Goal: Check status: Check status

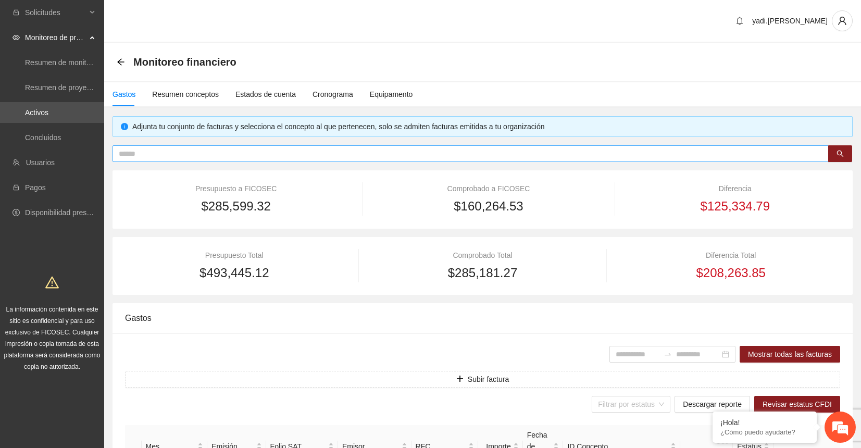
click at [270, 155] on input "text" at bounding box center [467, 153] width 696 height 11
type input "********"
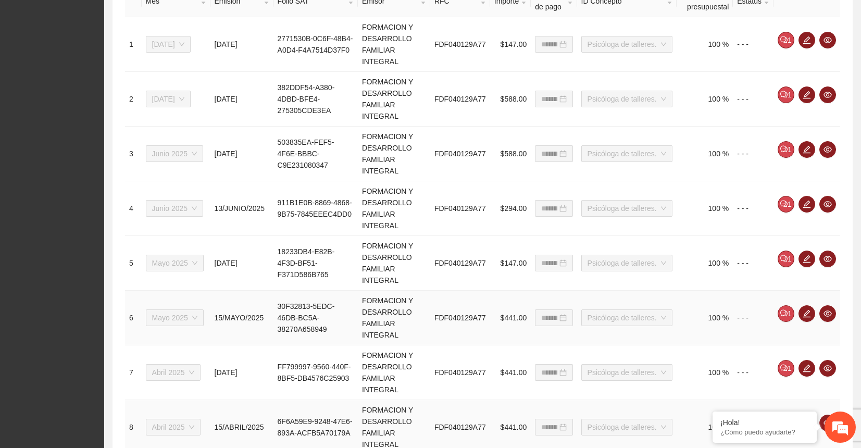
scroll to position [375, 0]
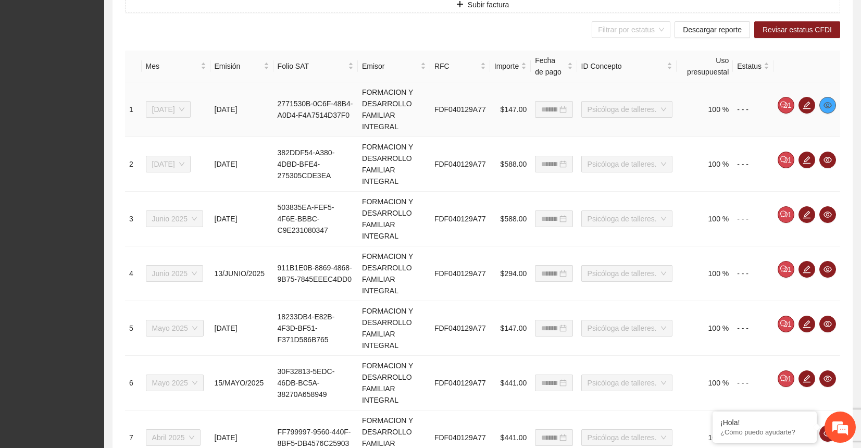
click at [829, 104] on icon "eye" at bounding box center [828, 105] width 8 height 6
click at [500, 32] on div "Filtrar por estatus Descargar reporte Revisar estatus CFDI" at bounding box center [482, 29] width 715 height 17
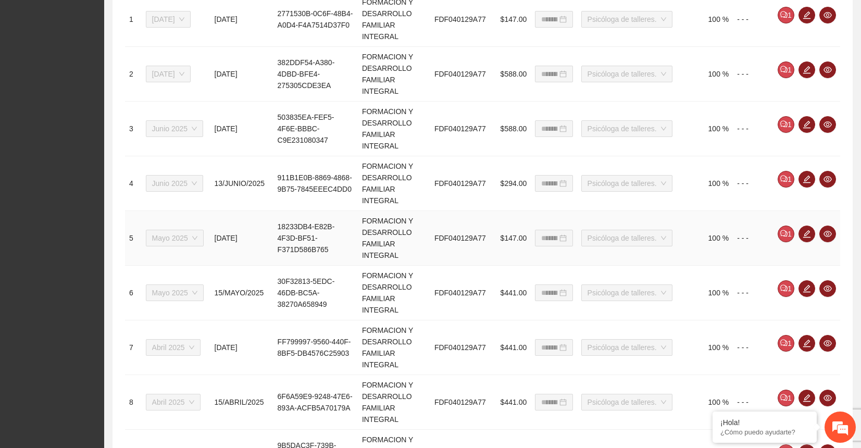
scroll to position [635, 0]
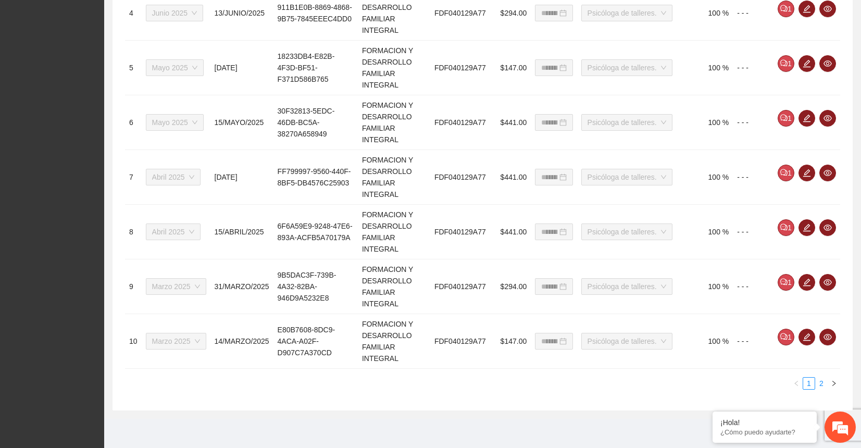
click at [823, 380] on link "2" at bounding box center [821, 383] width 11 height 11
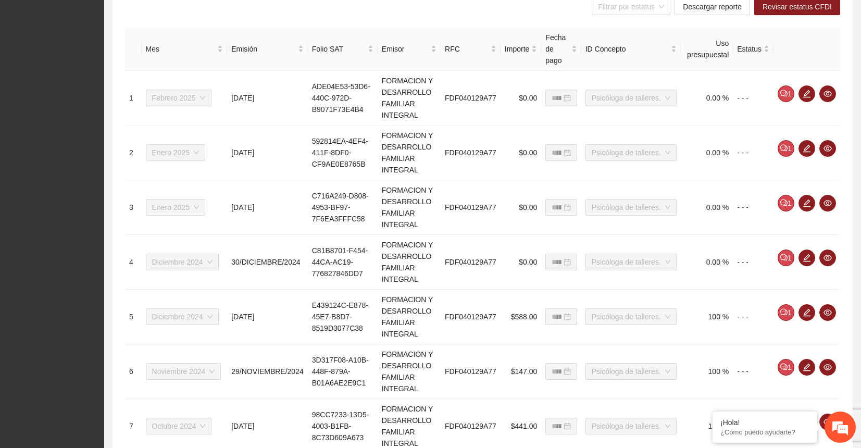
scroll to position [375, 0]
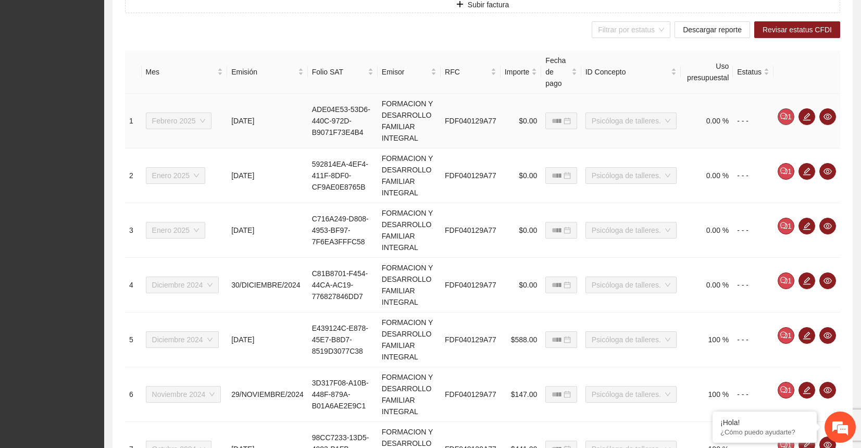
click at [785, 116] on icon "comment" at bounding box center [783, 116] width 3 height 1
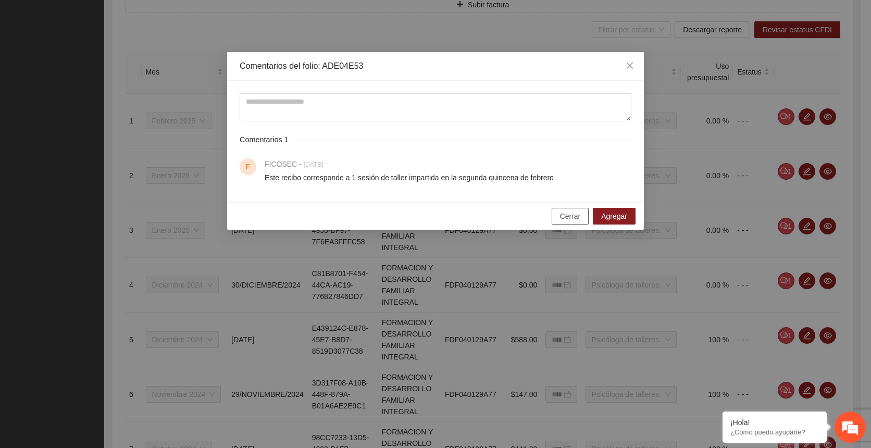
click at [583, 217] on button "Cerrar" at bounding box center [571, 216] width 38 height 17
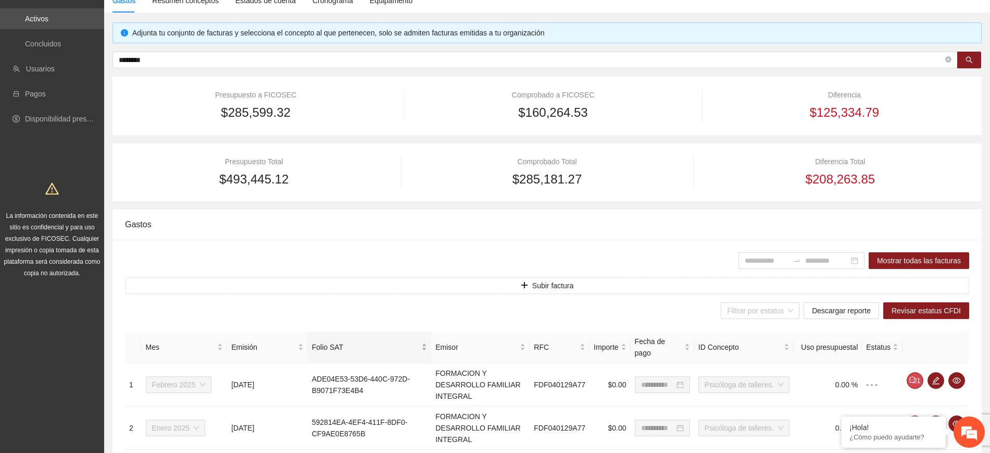
scroll to position [0, 0]
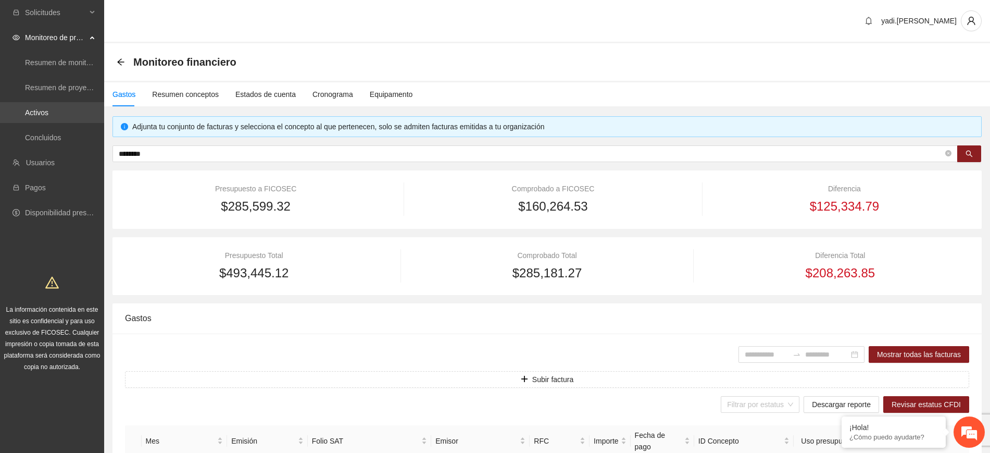
click at [48, 113] on link "Activos" at bounding box center [36, 112] width 23 height 8
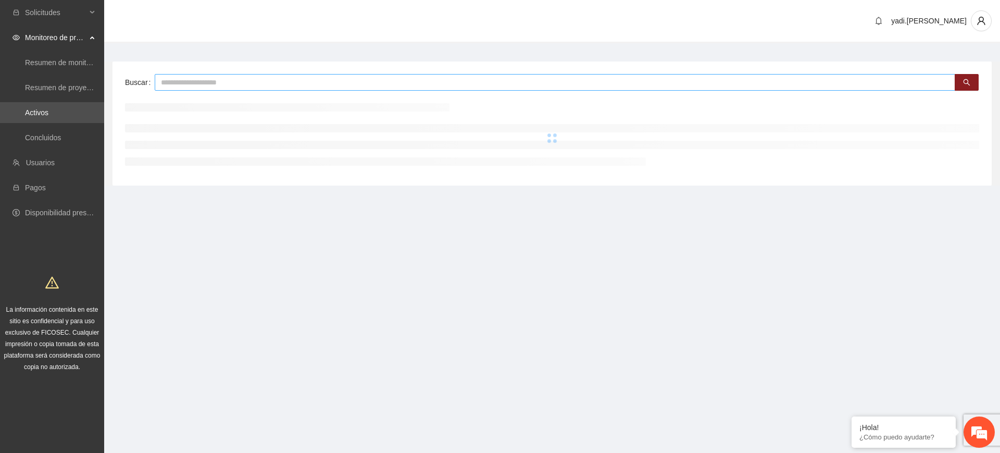
click at [196, 83] on input "text" at bounding box center [555, 82] width 801 height 17
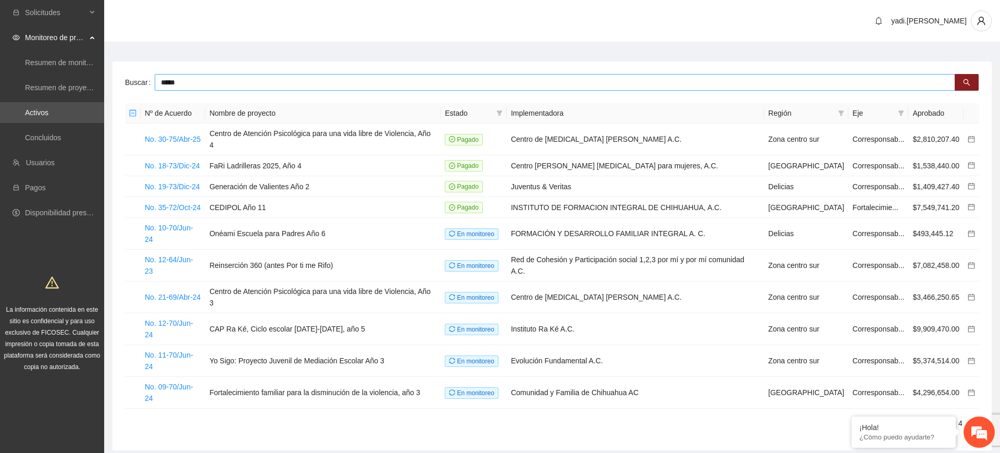
type input "*****"
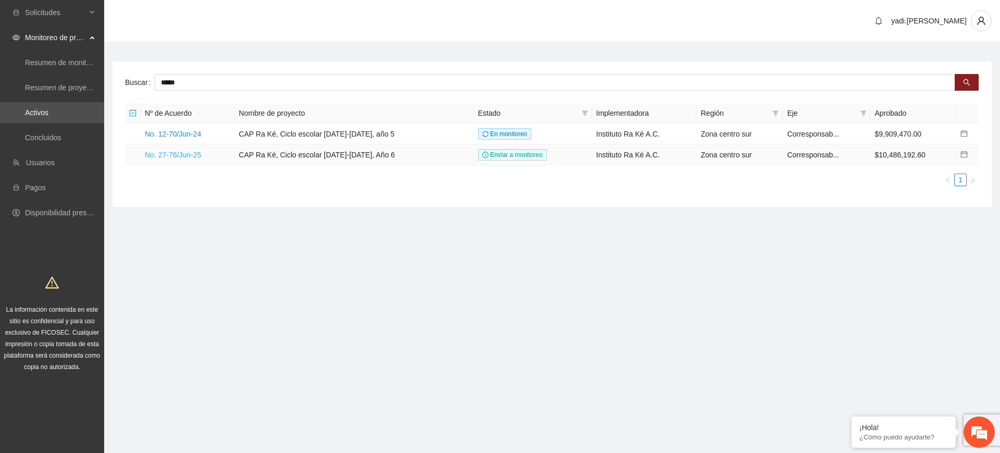
click at [183, 153] on link "No. 27-76/Jun-25" at bounding box center [173, 155] width 56 height 8
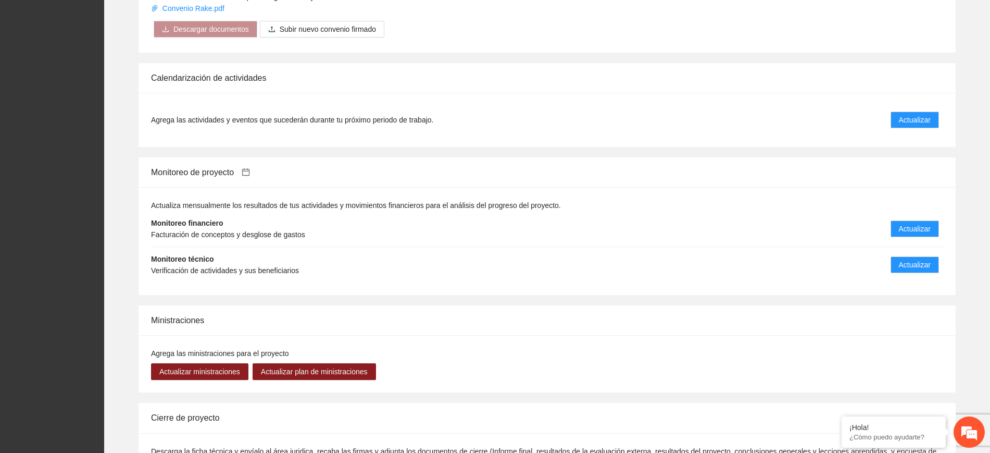
scroll to position [1117, 0]
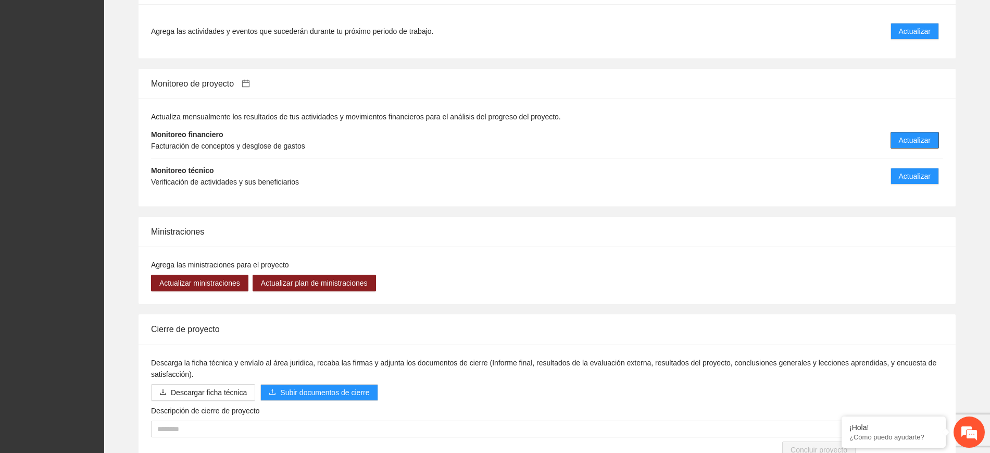
click at [861, 134] on span "Actualizar" at bounding box center [915, 139] width 32 height 11
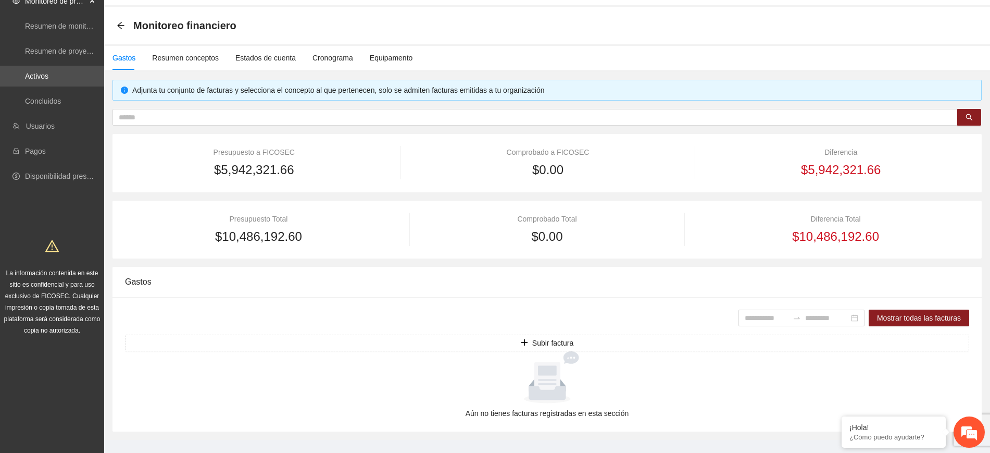
scroll to position [53, 0]
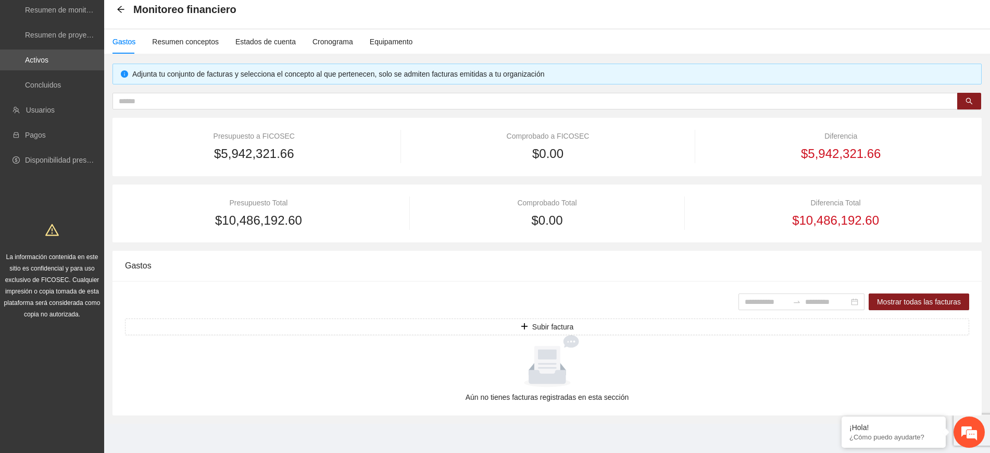
click at [114, 10] on div "Monitoreo financiero" at bounding box center [547, 10] width 886 height 38
click at [118, 9] on icon "arrow-left" at bounding box center [120, 9] width 7 height 7
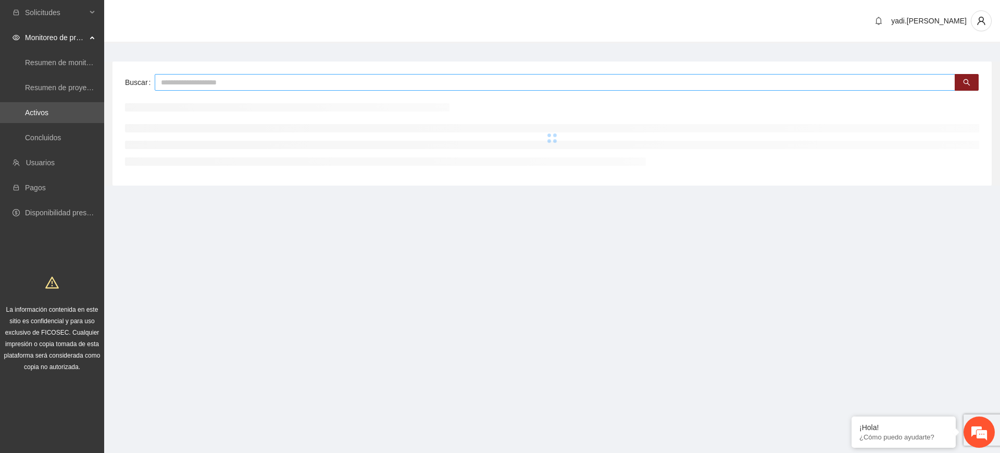
click at [224, 82] on input "text" at bounding box center [555, 82] width 801 height 17
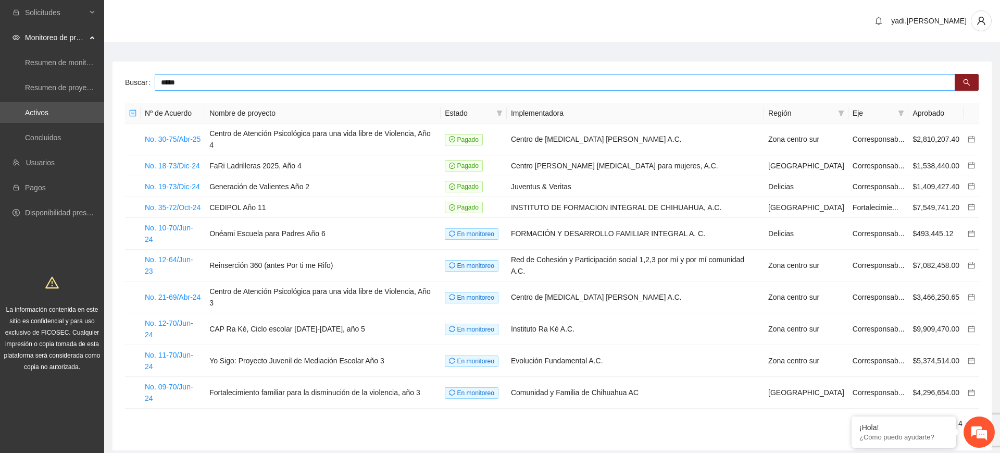
type input "*****"
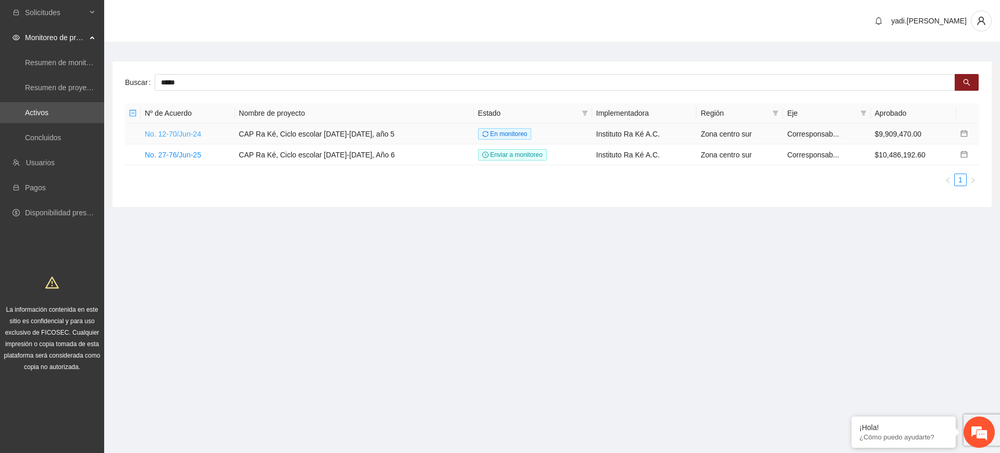
click at [194, 134] on link "No. 12-70/Jun-24" at bounding box center [173, 134] width 56 height 8
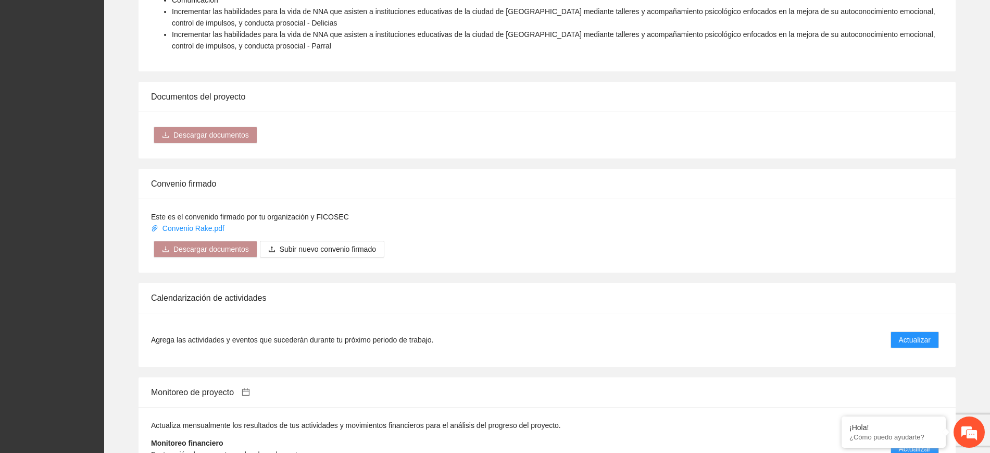
scroll to position [912, 0]
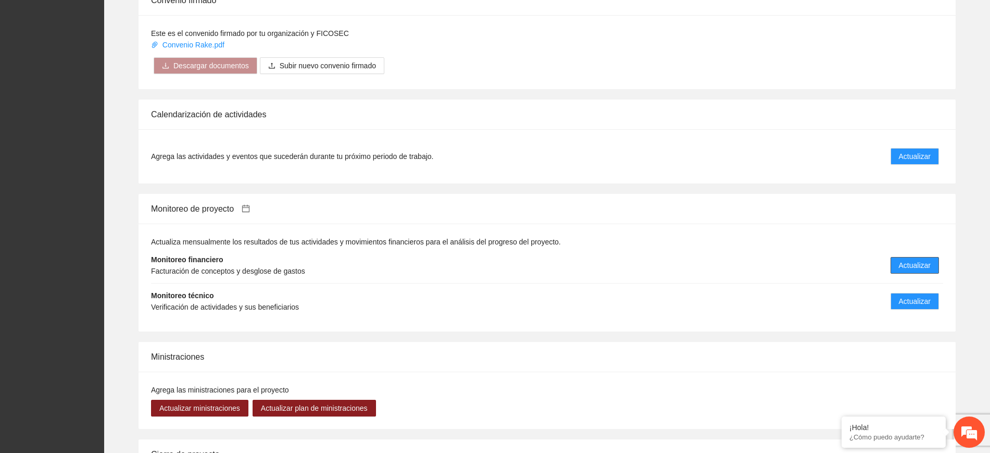
click at [861, 268] on button "Actualizar" at bounding box center [915, 265] width 48 height 17
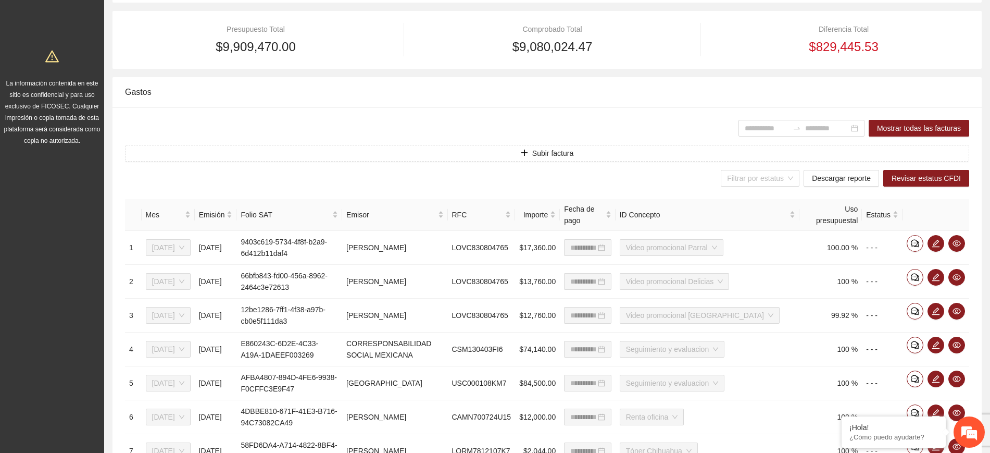
scroll to position [378, 0]
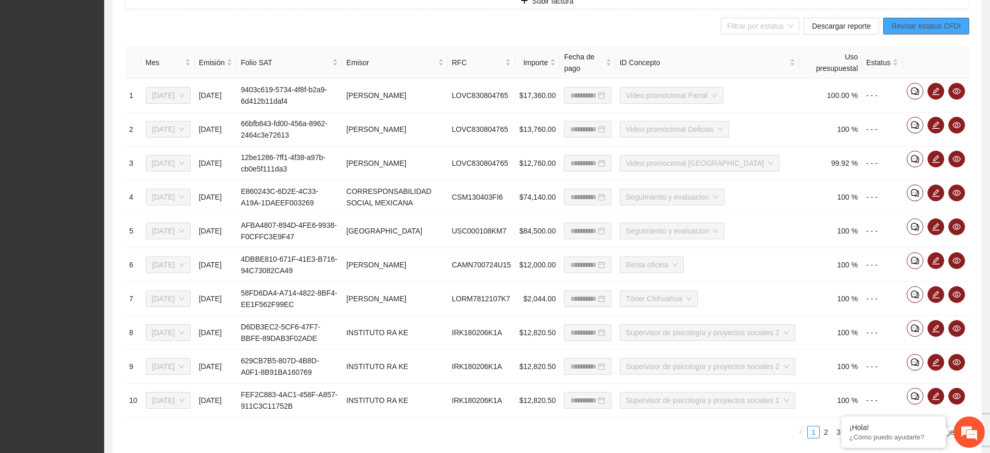
click at [861, 26] on span "Revisar estatus CFDI" at bounding box center [926, 25] width 69 height 11
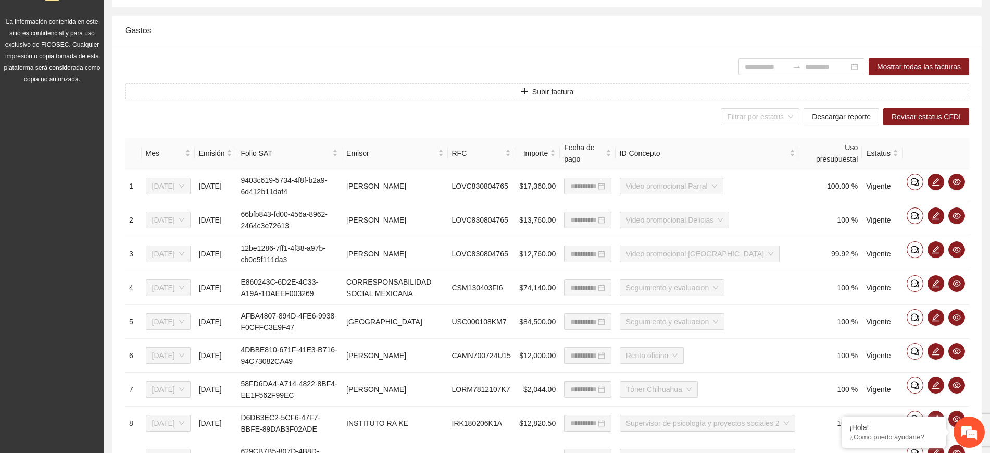
scroll to position [53, 0]
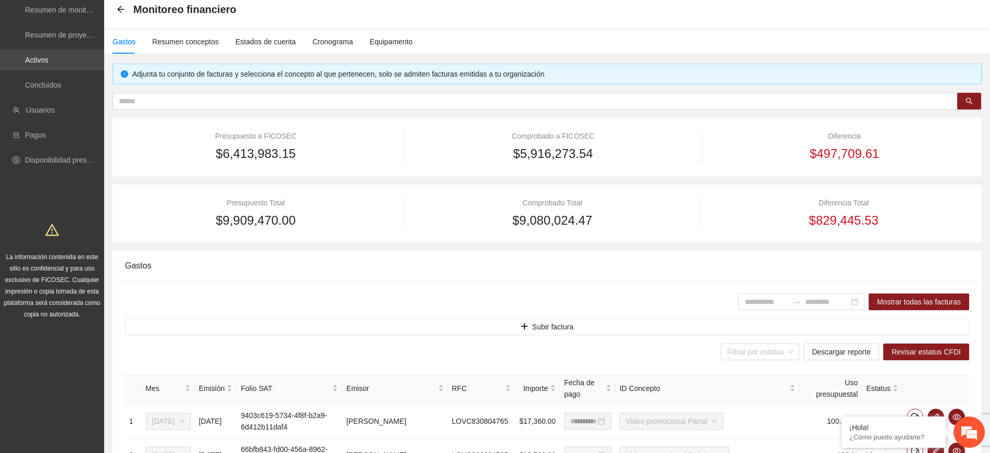
click at [34, 60] on link "Activos" at bounding box center [36, 60] width 23 height 8
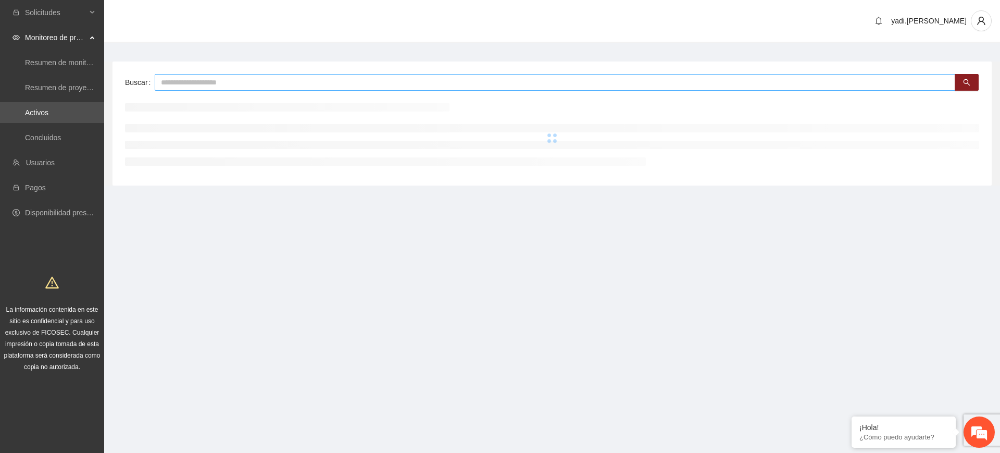
click at [174, 83] on input "text" at bounding box center [555, 82] width 801 height 17
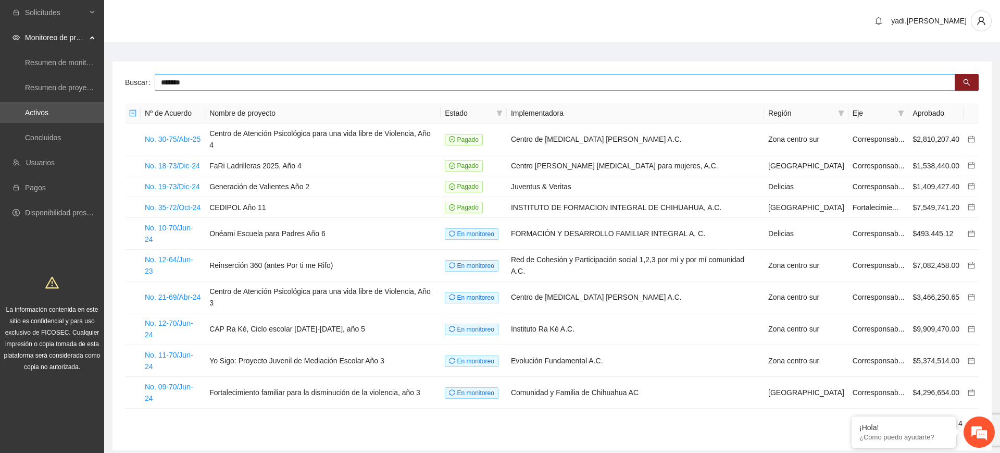
type input "*******"
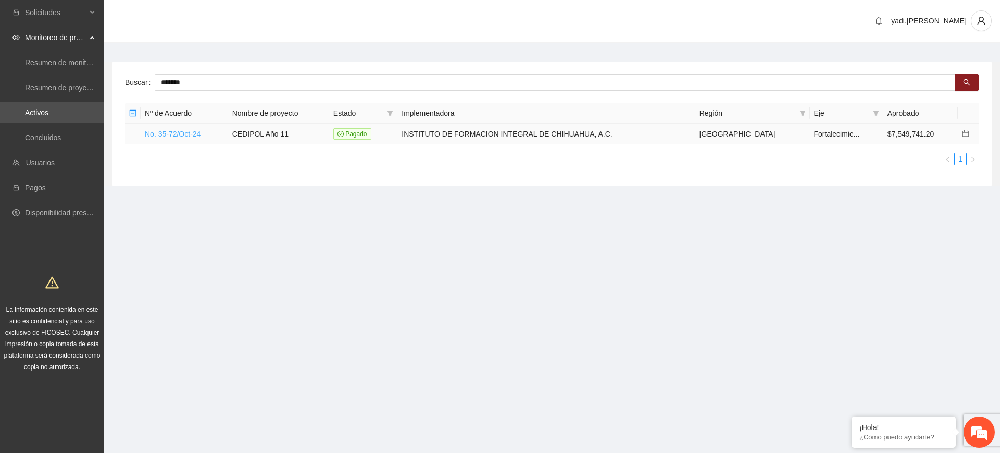
click at [180, 135] on link "No. 35-72/Oct-24" at bounding box center [173, 134] width 56 height 8
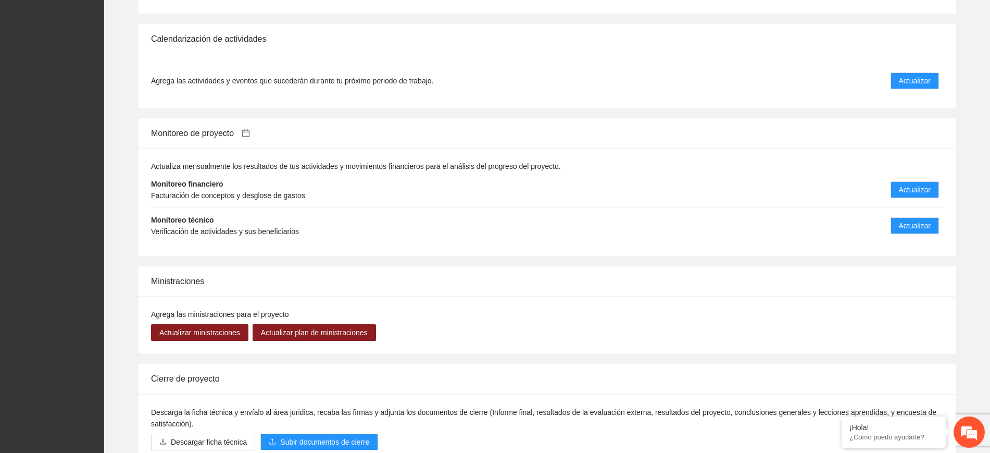
scroll to position [847, 0]
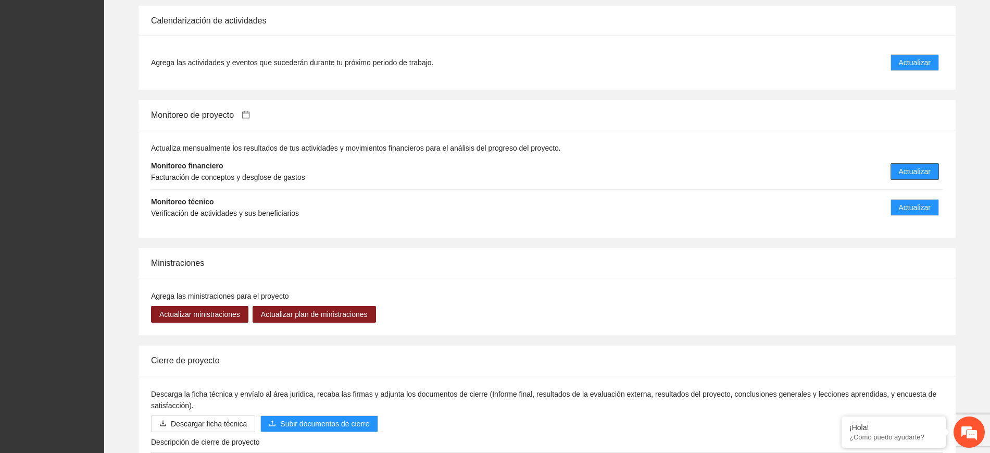
click at [861, 174] on span "Actualizar" at bounding box center [915, 171] width 32 height 11
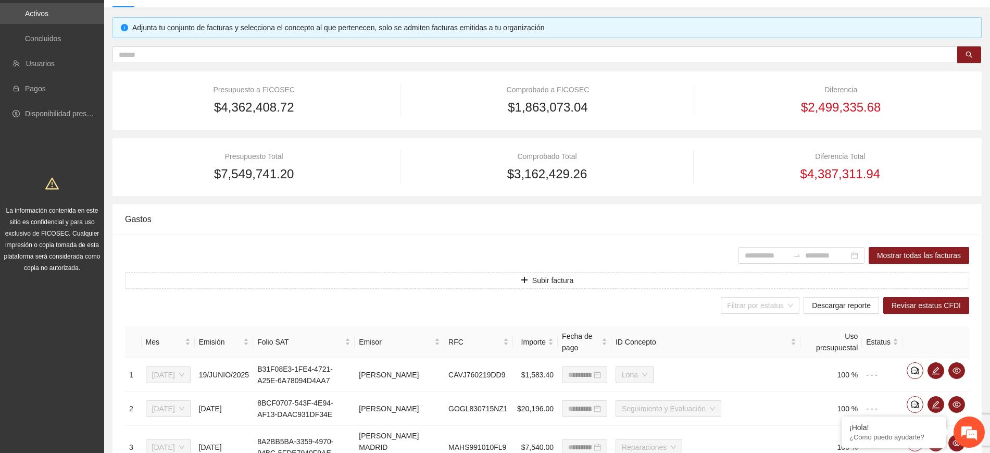
scroll to position [261, 0]
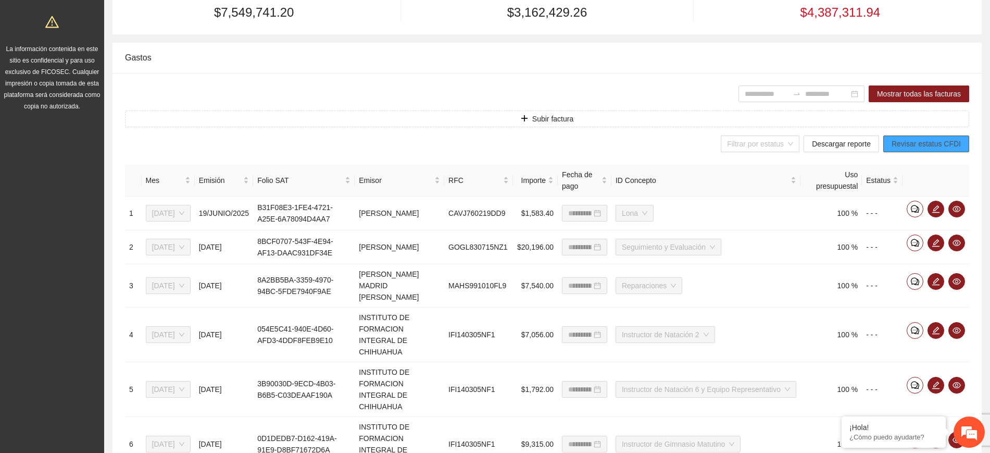
click at [861, 142] on span "Revisar estatus CFDI" at bounding box center [926, 143] width 69 height 11
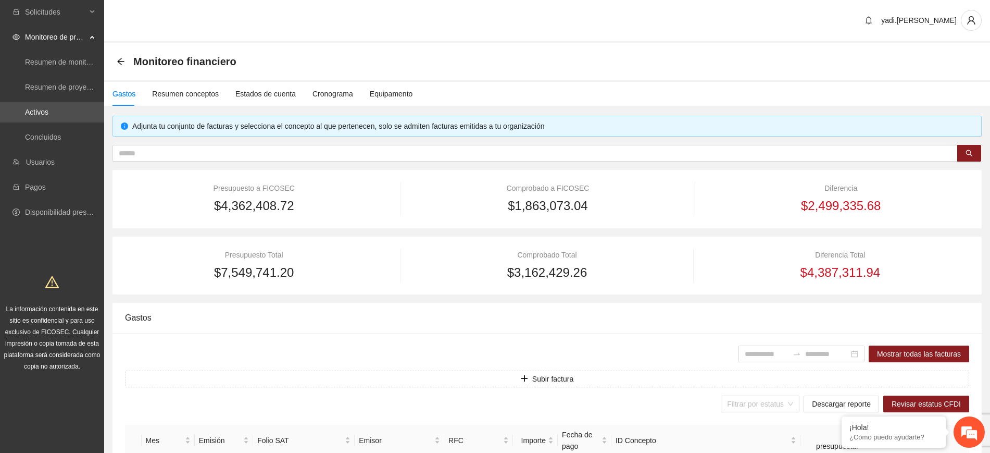
scroll to position [0, 0]
click at [47, 110] on link "Activos" at bounding box center [36, 112] width 23 height 8
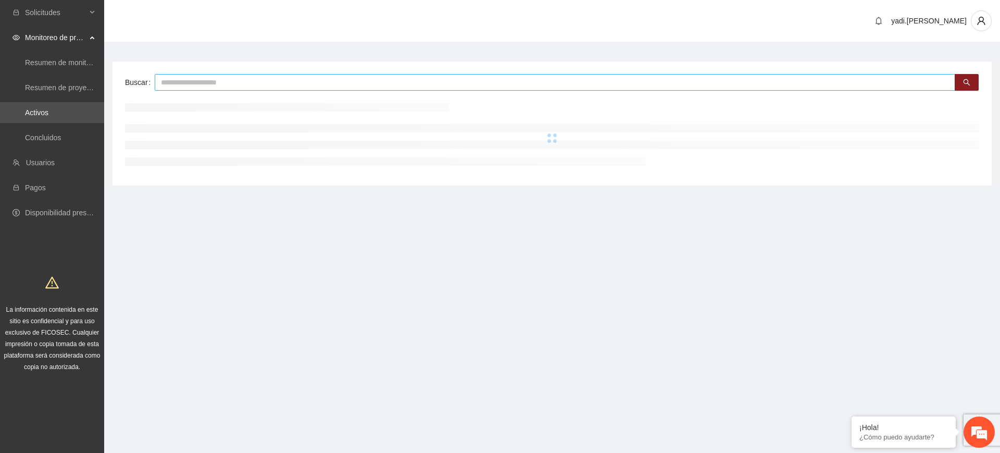
click at [205, 82] on input "text" at bounding box center [555, 82] width 801 height 17
type input "*******"
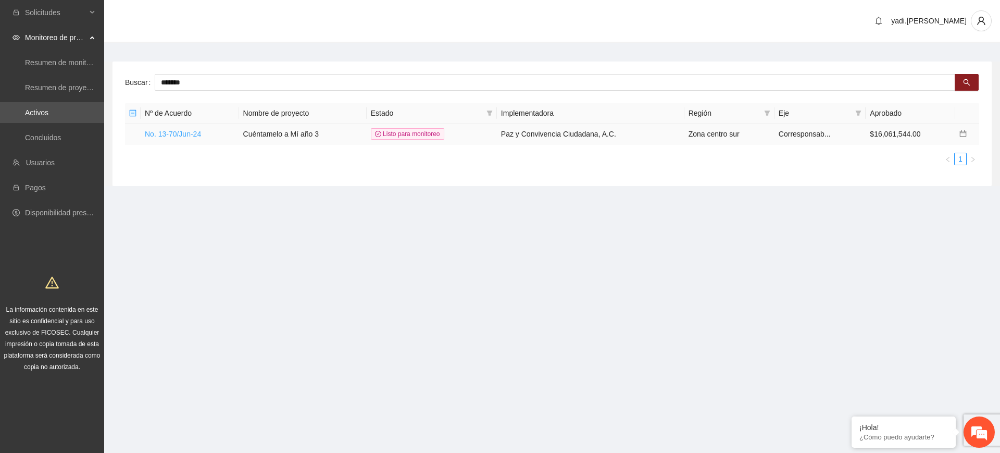
click at [186, 132] on link "No. 13-70/Jun-24" at bounding box center [173, 134] width 56 height 8
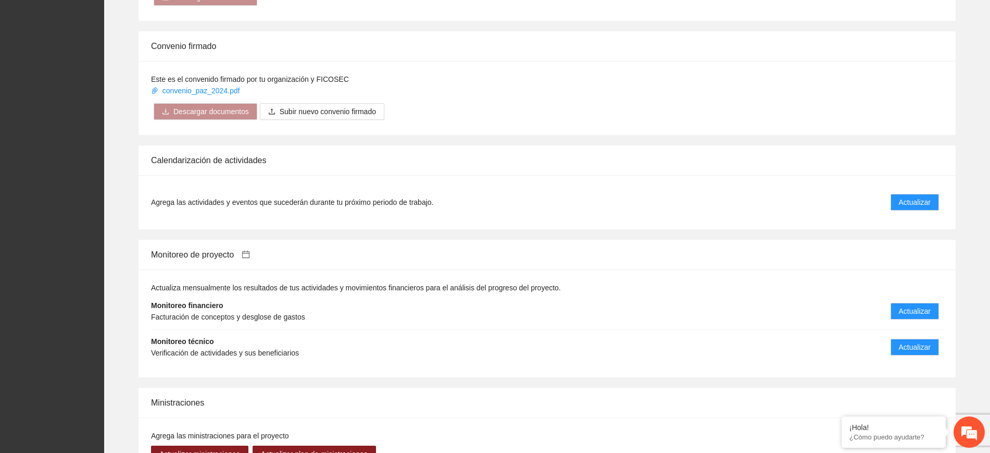
scroll to position [912, 0]
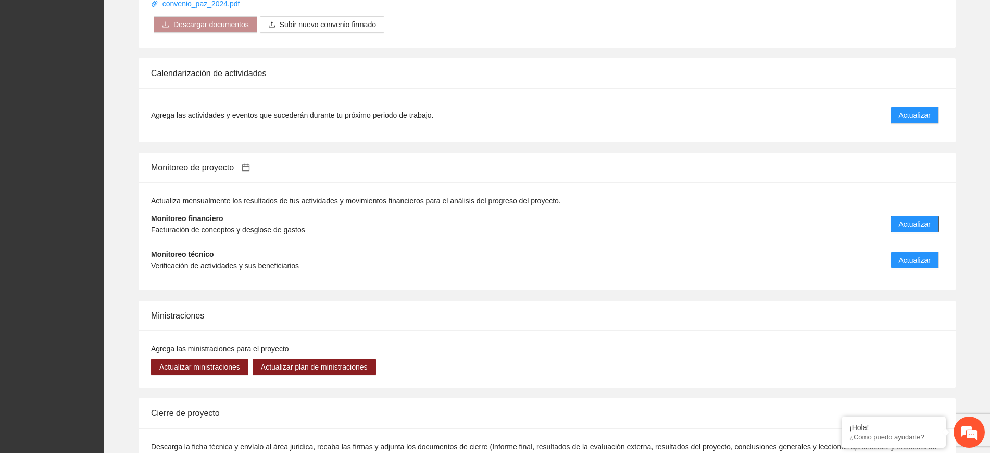
click at [861, 218] on span "Actualizar" at bounding box center [915, 223] width 32 height 11
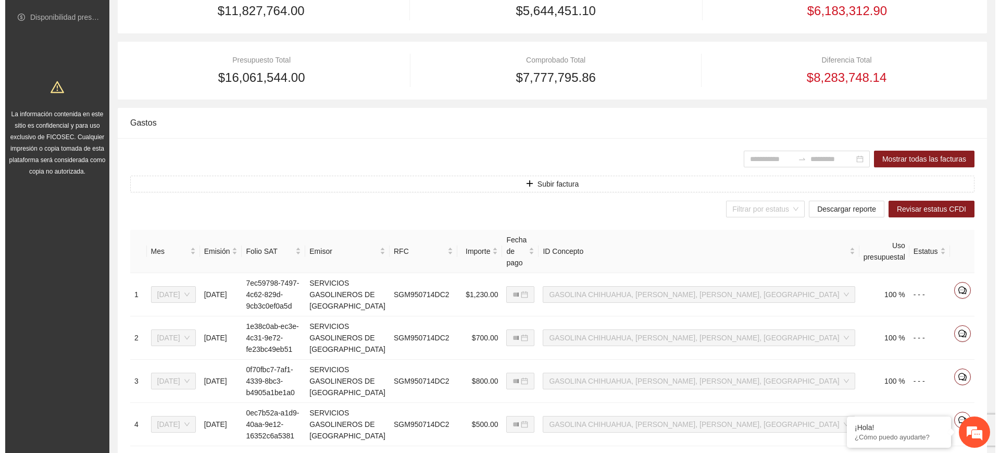
scroll to position [261, 0]
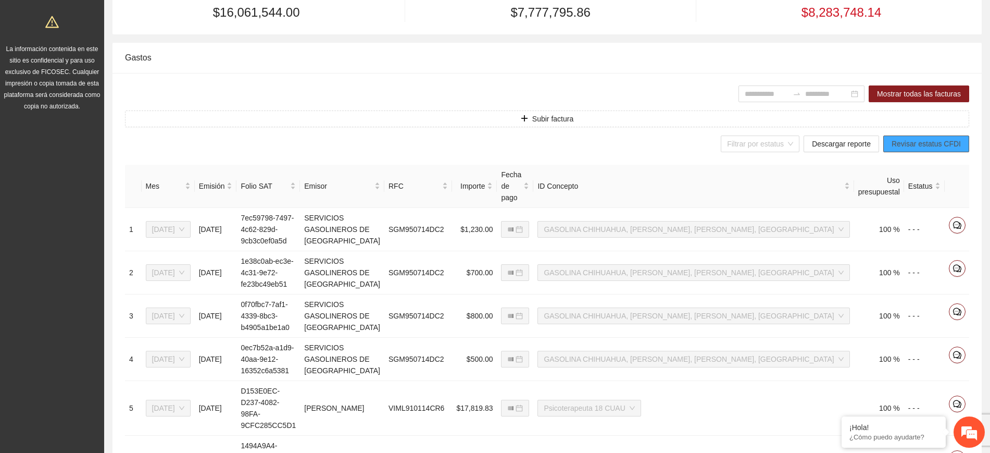
click at [861, 147] on span "Revisar estatus CFDI" at bounding box center [926, 143] width 69 height 11
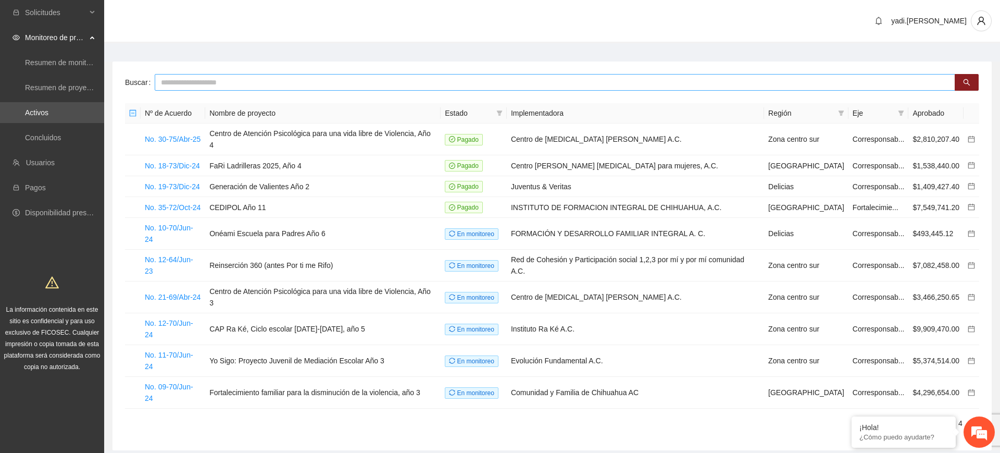
click at [337, 80] on input "text" at bounding box center [555, 82] width 801 height 17
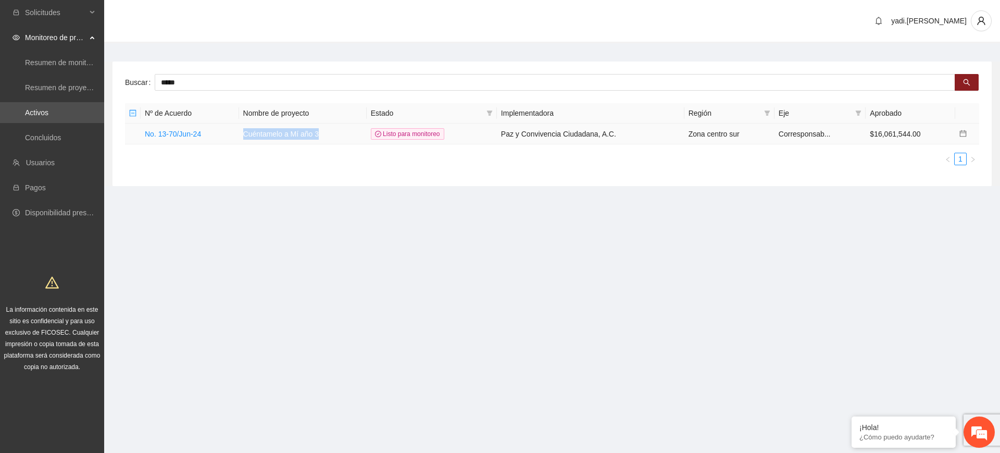
drag, startPoint x: 325, startPoint y: 133, endPoint x: 243, endPoint y: 132, distance: 81.8
click at [243, 132] on td "Cuéntamelo a Mí año 3" at bounding box center [303, 133] width 128 height 21
copy td "Cuéntamelo a Mí año 3"
drag, startPoint x: 191, startPoint y: 82, endPoint x: 122, endPoint y: 79, distance: 68.8
click at [122, 79] on div "Buscar ***** Nº de Acuerdo Nombre de proyecto Estado Implementadora Región Eje …" at bounding box center [553, 123] width 880 height 125
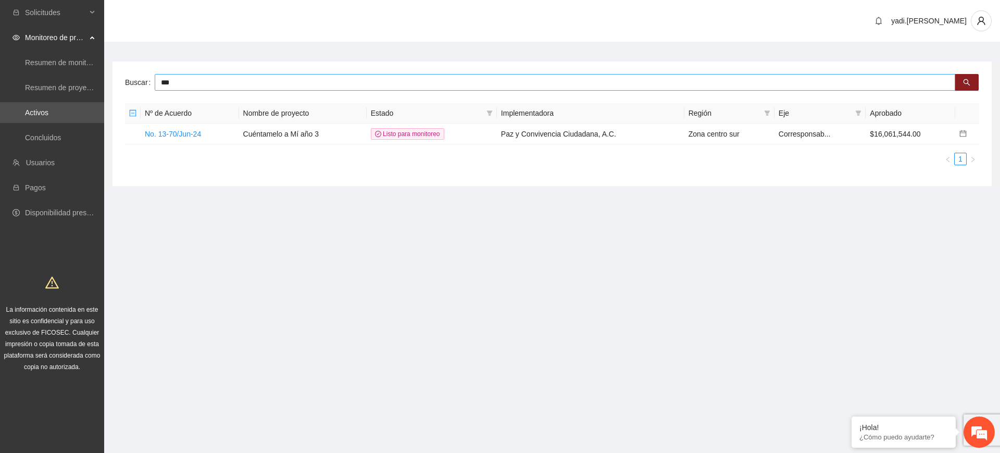
type input "***"
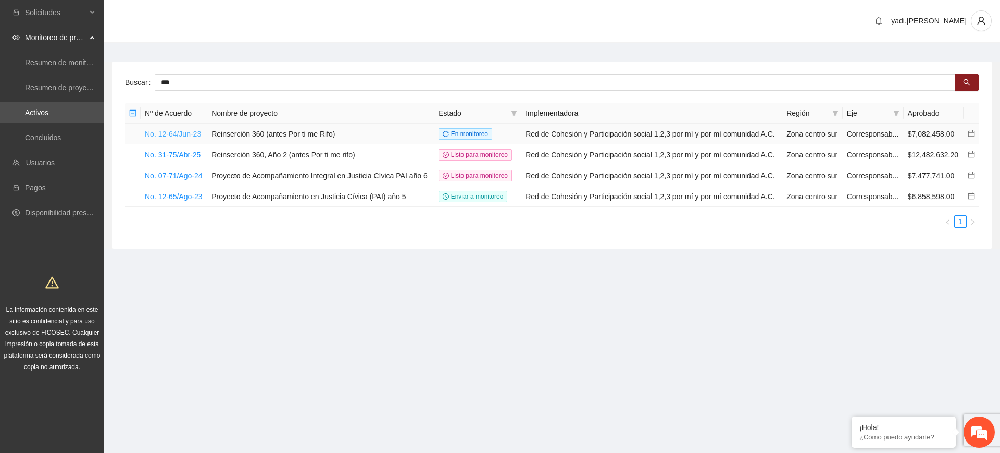
click at [177, 131] on link "No. 12-64/Jun-23" at bounding box center [173, 134] width 56 height 8
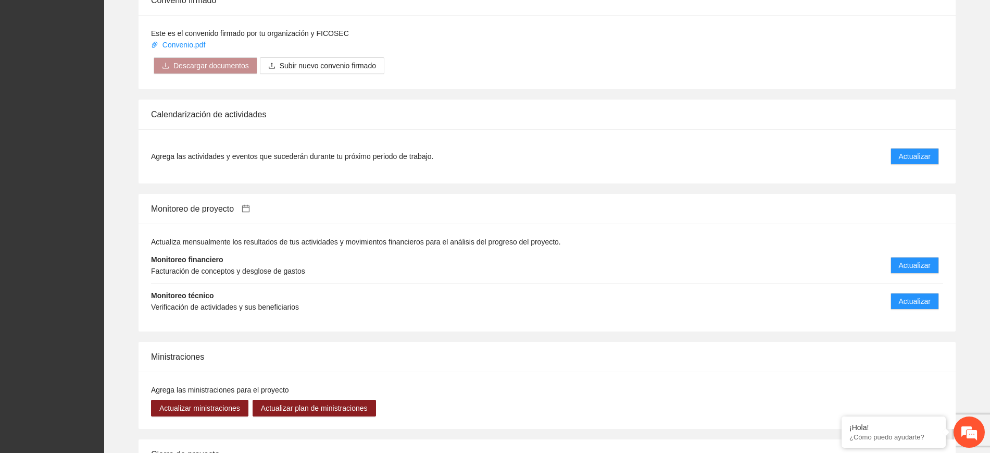
scroll to position [1107, 0]
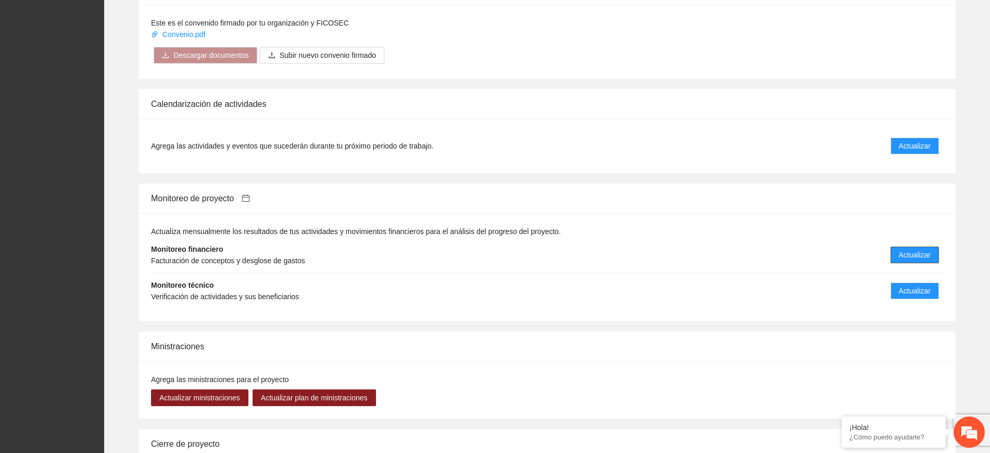
click at [861, 249] on span "Actualizar" at bounding box center [915, 254] width 32 height 11
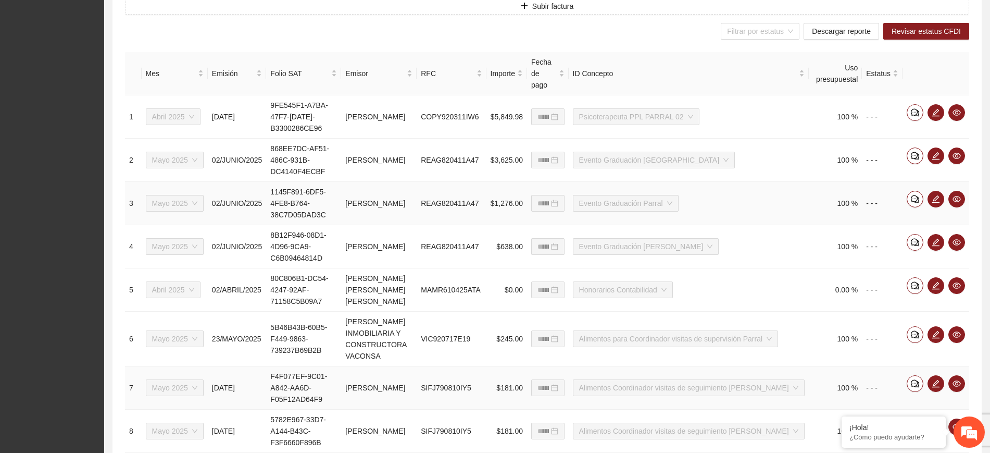
scroll to position [261, 0]
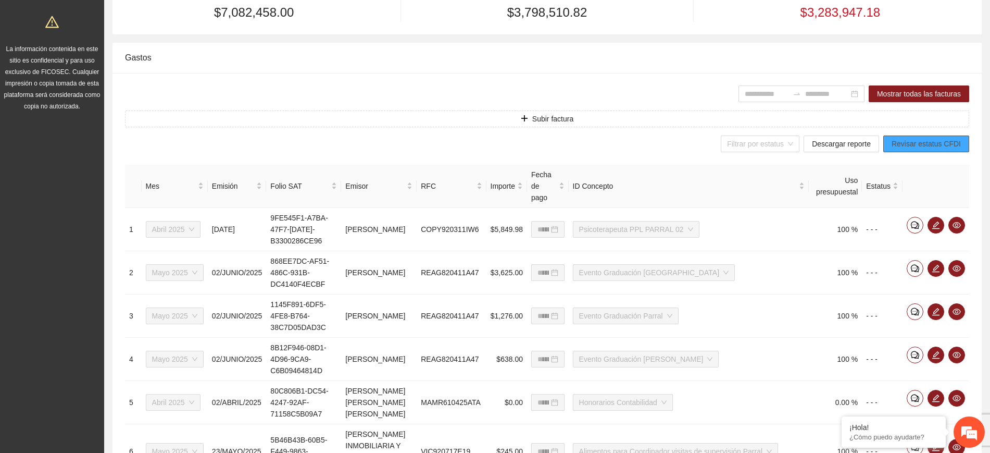
click at [861, 143] on span "Revisar estatus CFDI" at bounding box center [926, 143] width 69 height 11
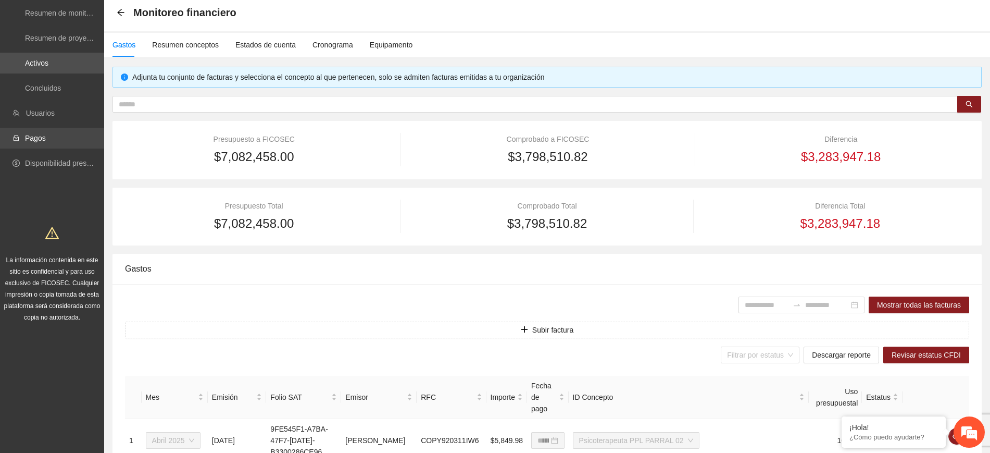
scroll to position [0, 0]
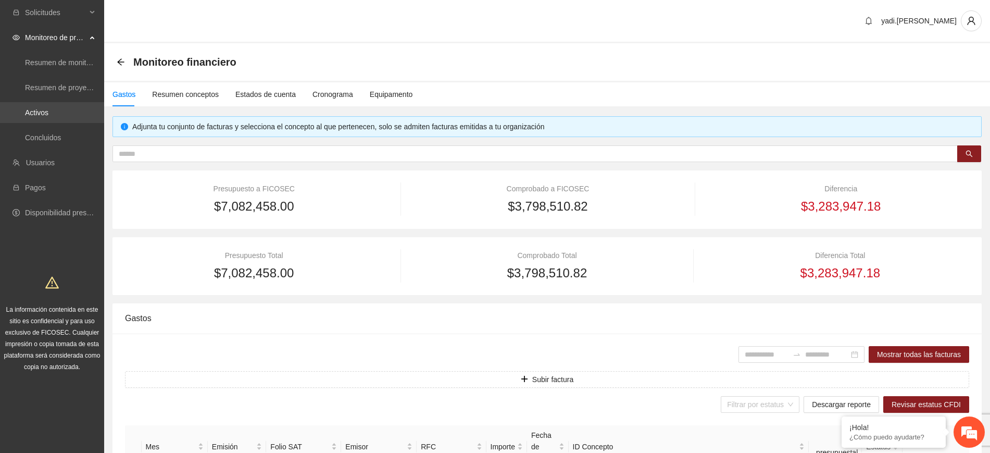
click at [41, 113] on link "Activos" at bounding box center [36, 112] width 23 height 8
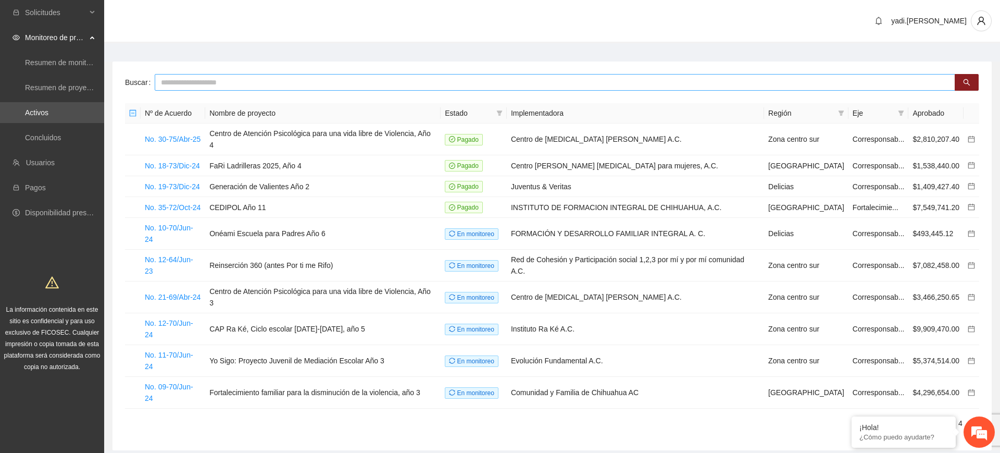
click at [326, 78] on input "text" at bounding box center [555, 82] width 801 height 17
type input "*****"
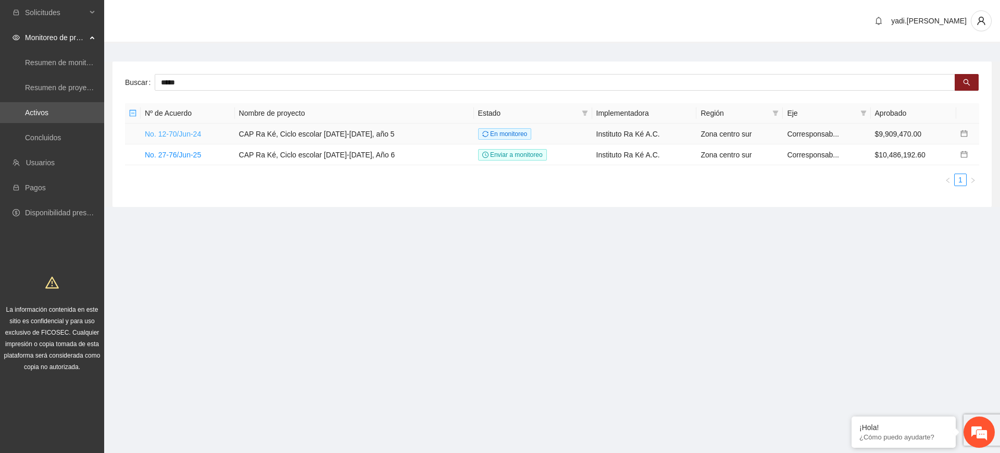
click at [167, 130] on link "No. 12-70/Jun-24" at bounding box center [173, 134] width 56 height 8
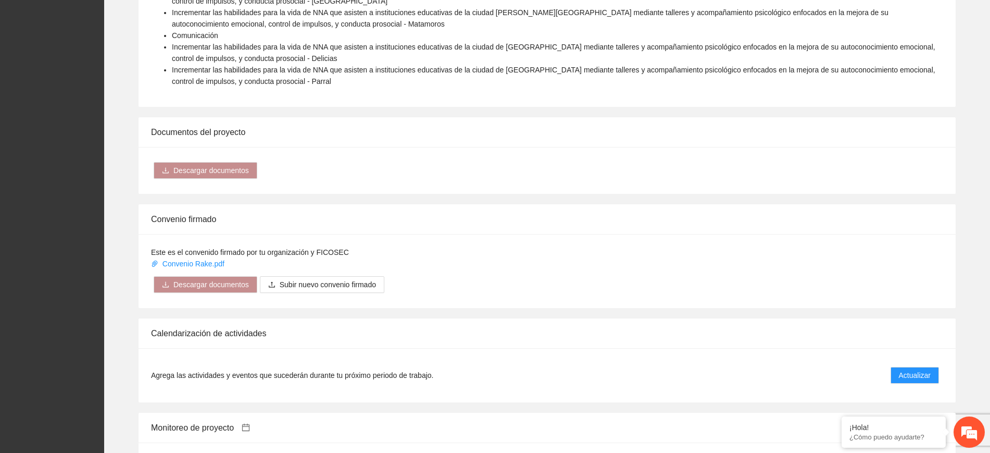
scroll to position [847, 0]
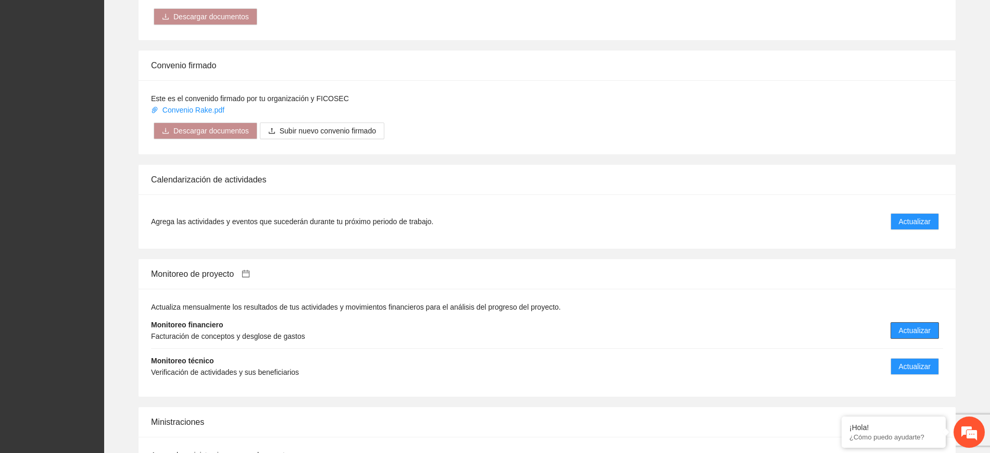
click at [861, 325] on span "Actualizar" at bounding box center [915, 330] width 32 height 11
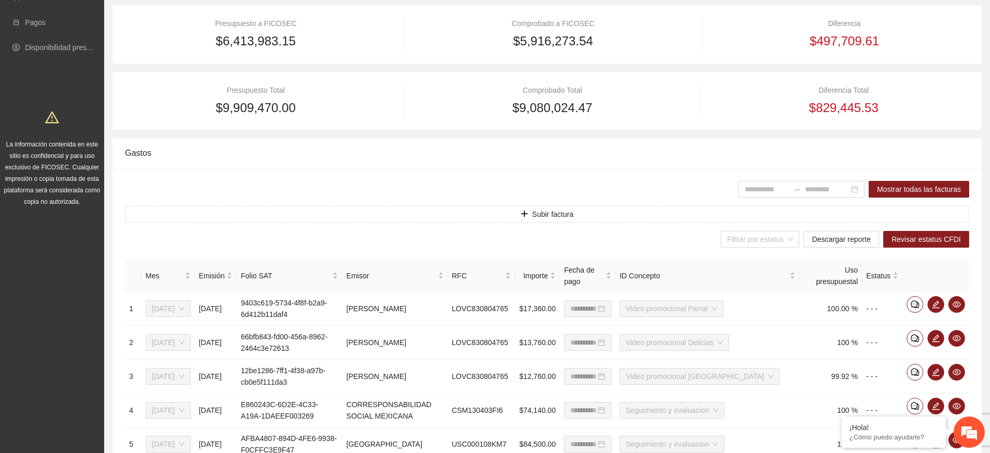
scroll to position [195, 0]
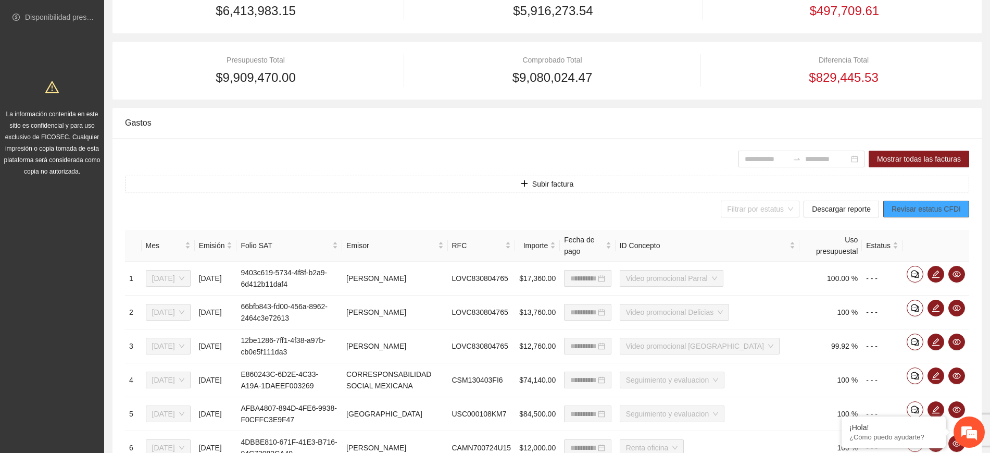
click at [861, 209] on span "Revisar estatus CFDI" at bounding box center [926, 208] width 69 height 11
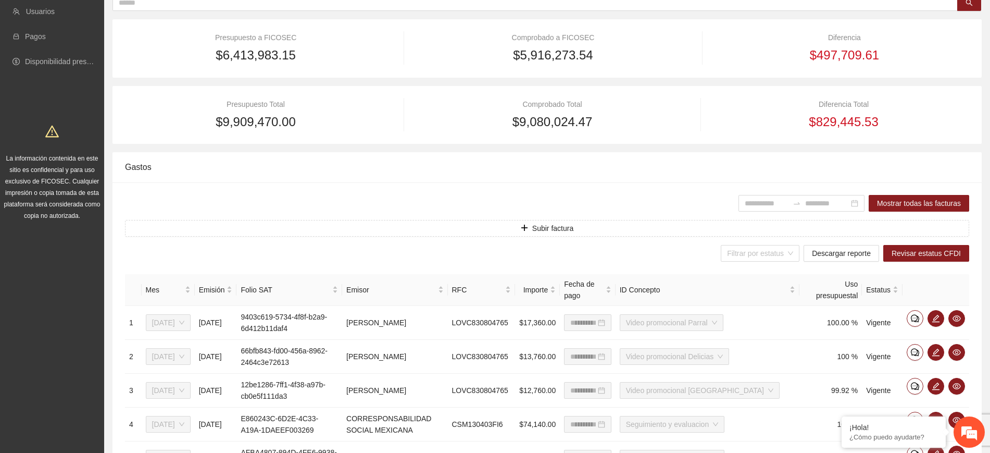
scroll to position [65, 0]
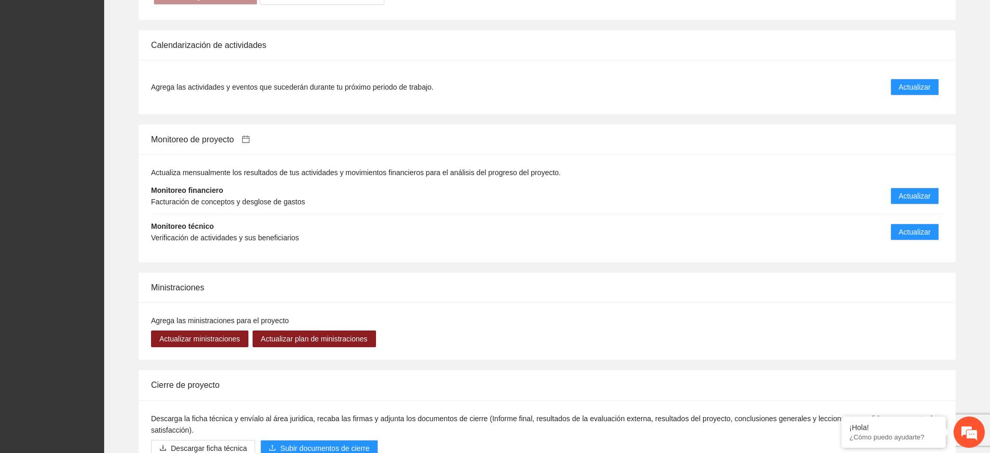
scroll to position [881, 0]
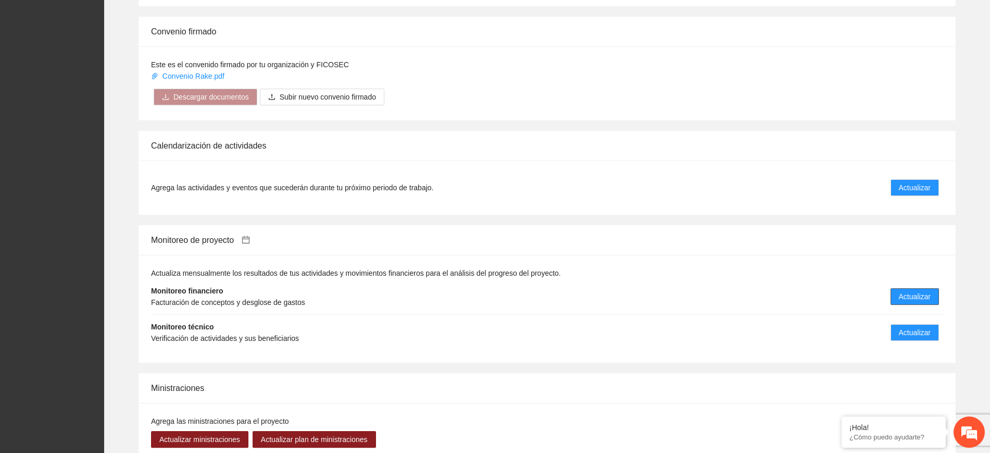
click at [861, 299] on span "Actualizar" at bounding box center [915, 296] width 32 height 11
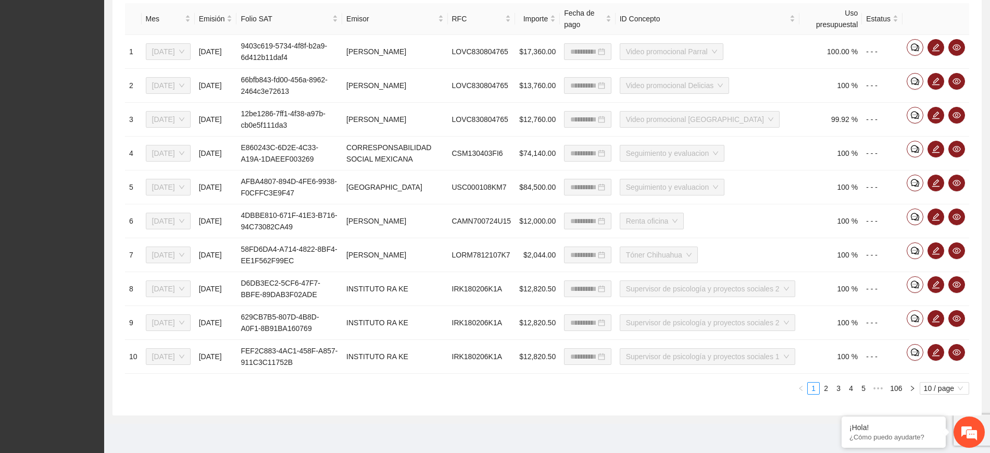
scroll to position [31, 0]
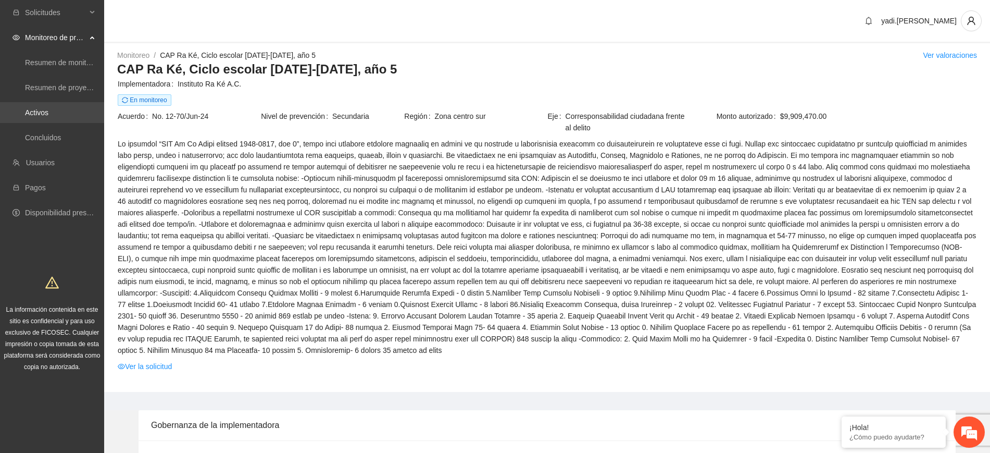
click at [46, 109] on link "Activos" at bounding box center [36, 112] width 23 height 8
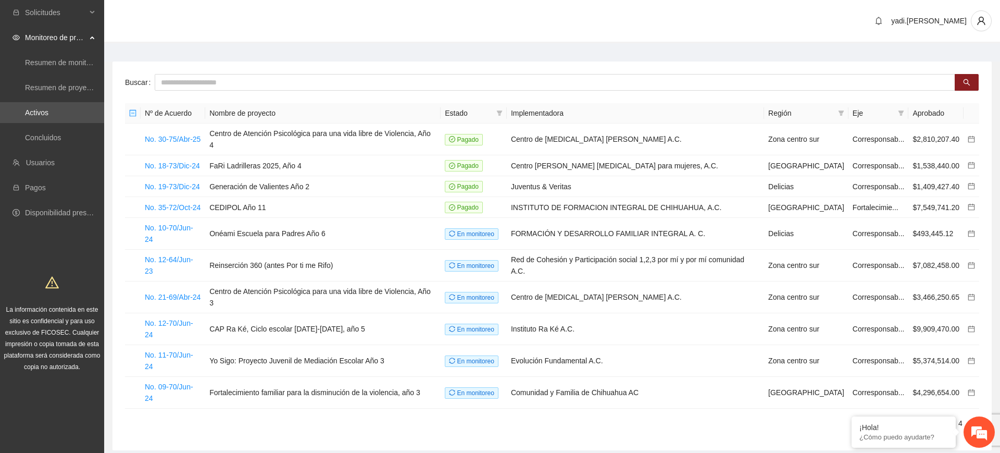
click at [861, 417] on link "2" at bounding box center [935, 422] width 11 height 11
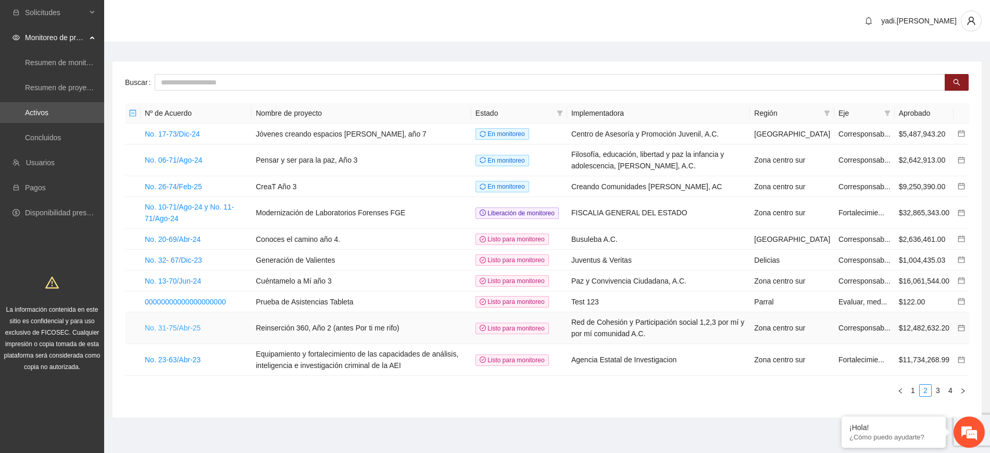
scroll to position [24, 0]
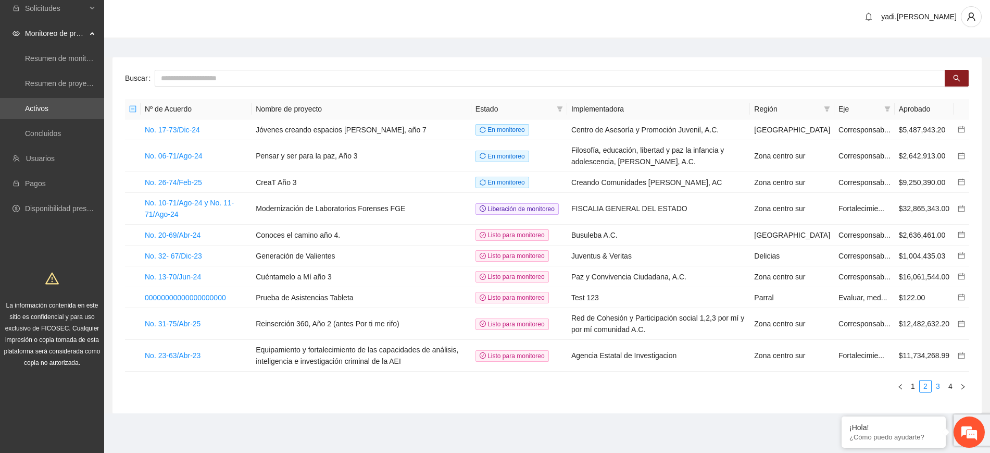
click at [861, 387] on link "3" at bounding box center [938, 385] width 11 height 11
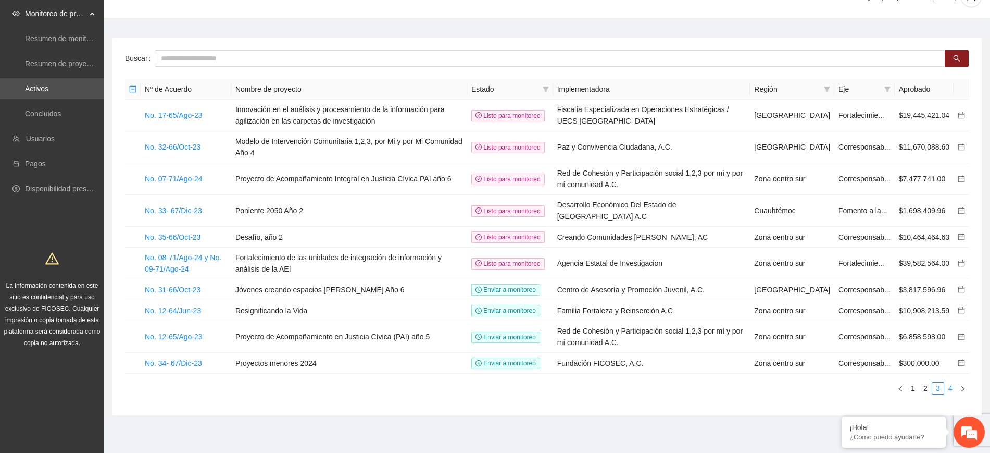
click at [861, 394] on link "4" at bounding box center [950, 387] width 11 height 11
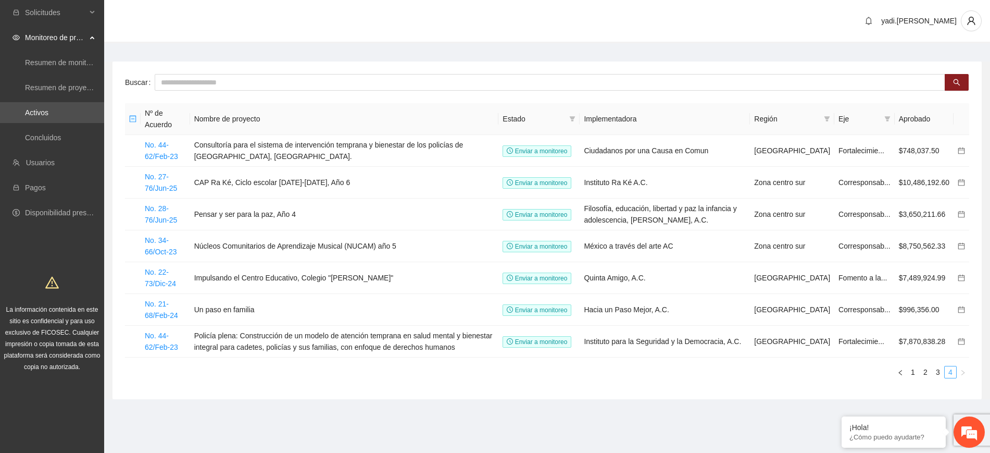
scroll to position [0, 0]
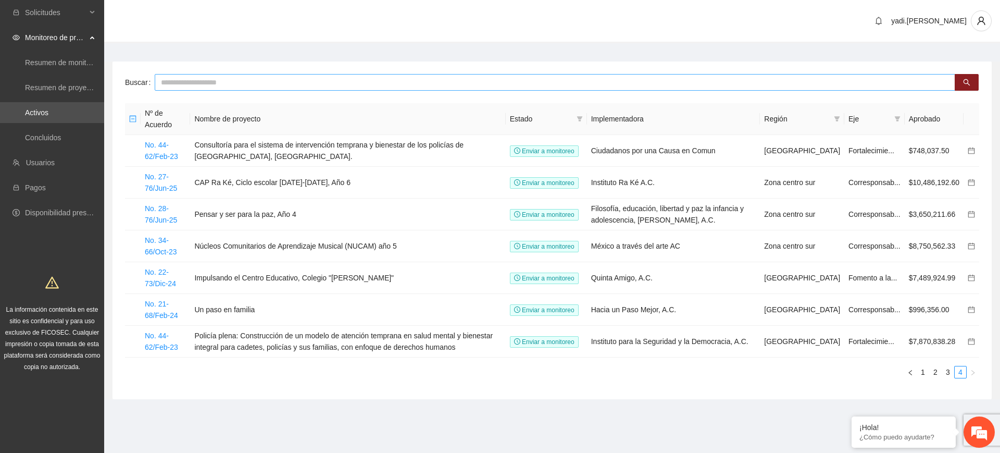
click at [176, 82] on input "text" at bounding box center [555, 82] width 801 height 17
type input "***"
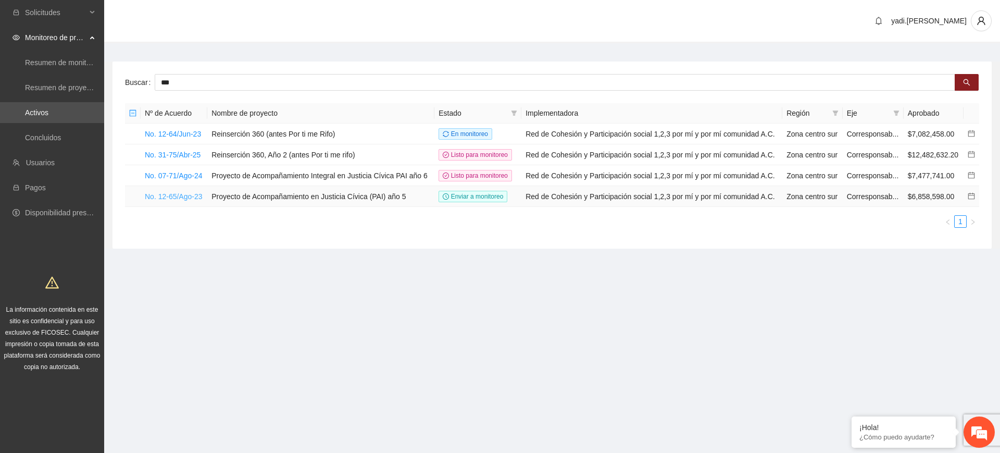
click at [170, 193] on link "No. 12-65/Ago-23" at bounding box center [174, 196] width 58 height 8
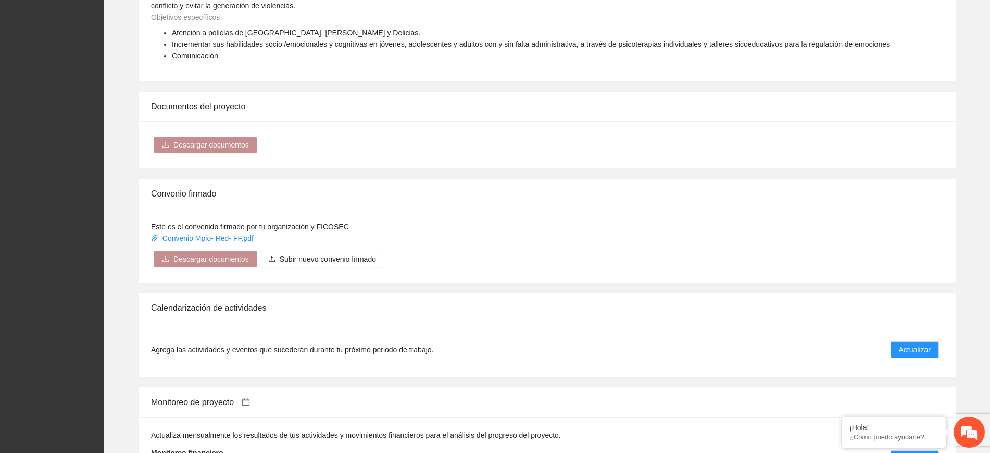
scroll to position [912, 0]
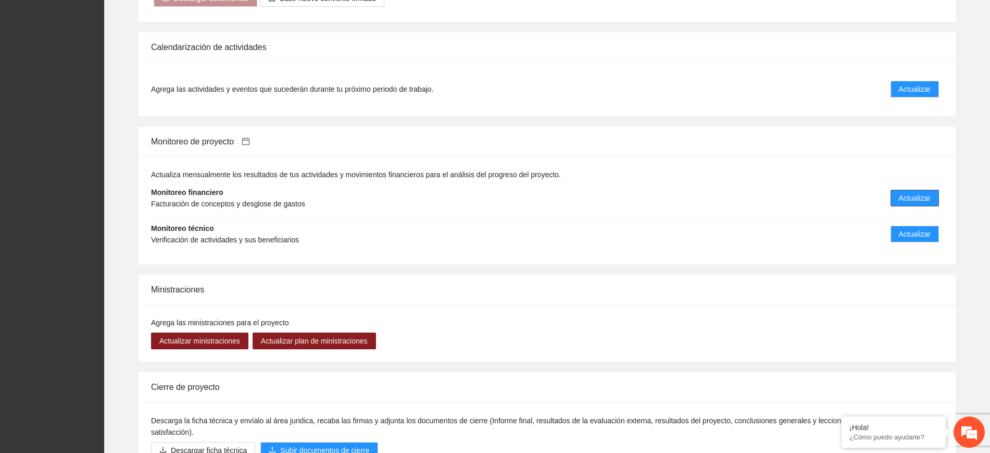
click at [861, 203] on button "Actualizar" at bounding box center [915, 198] width 48 height 17
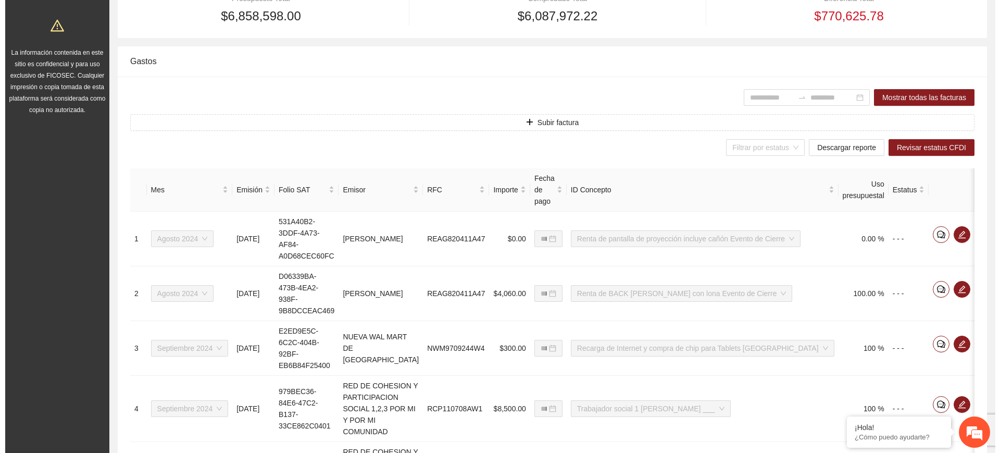
scroll to position [261, 0]
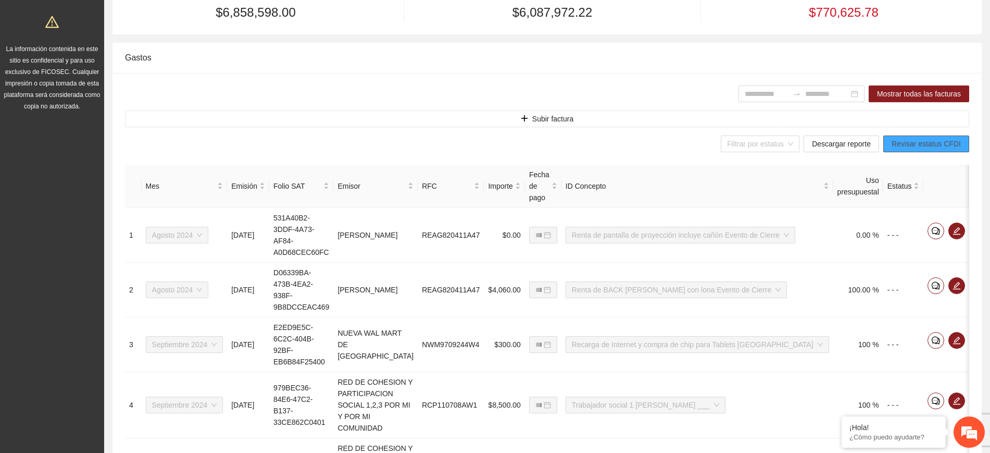
click at [861, 145] on span "Revisar estatus CFDI" at bounding box center [926, 143] width 69 height 11
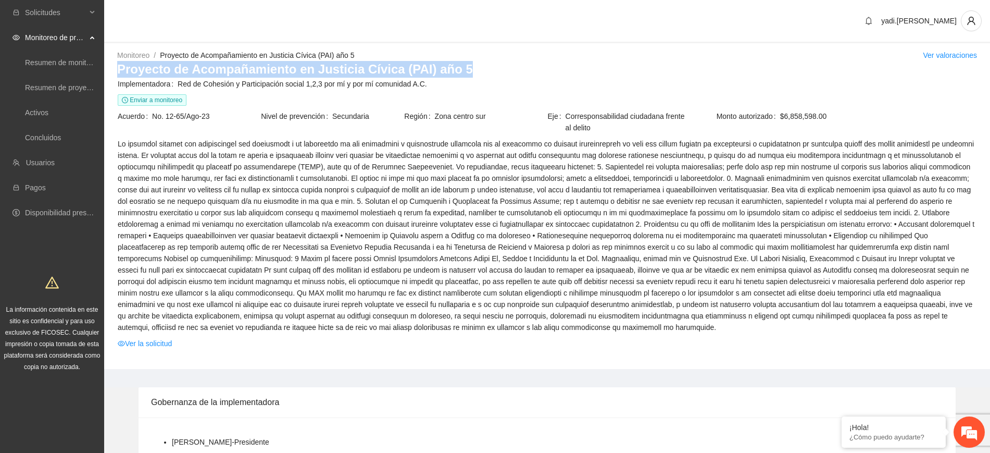
drag, startPoint x: 457, startPoint y: 72, endPoint x: 115, endPoint y: 72, distance: 342.8
click at [115, 72] on div "Monitoreo / Proyecto de Acompañamiento en Justicia Cívica (PAI) año 5 / Ver val…" at bounding box center [547, 208] width 886 height 319
copy h3 "Proyecto de Acompañamiento en Justicia Cívica (PAI) año 5"
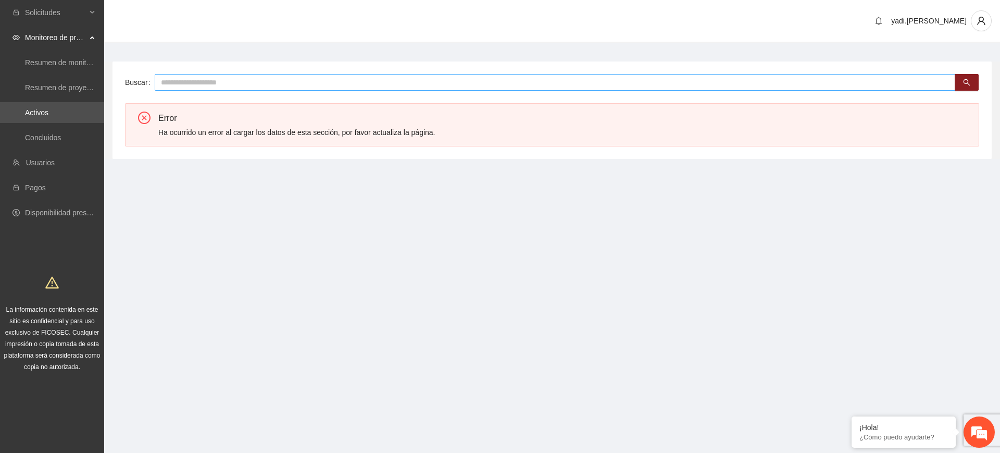
click at [357, 86] on input "text" at bounding box center [555, 82] width 801 height 17
type input "*"
type input "***"
click at [982, 21] on icon "user" at bounding box center [981, 21] width 8 height 8
click at [952, 64] on span "Cerrar sesión" at bounding box center [955, 60] width 66 height 11
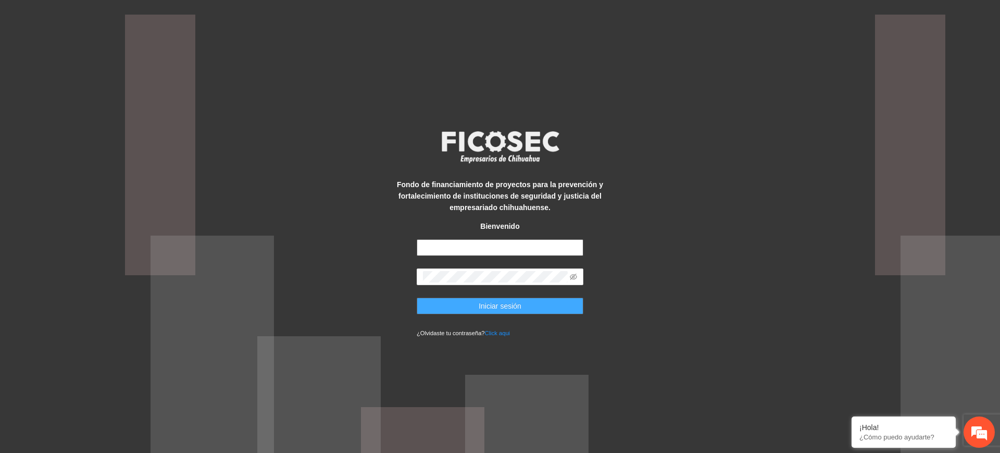
type input "**********"
click at [525, 306] on button "Iniciar sesión" at bounding box center [500, 306] width 167 height 17
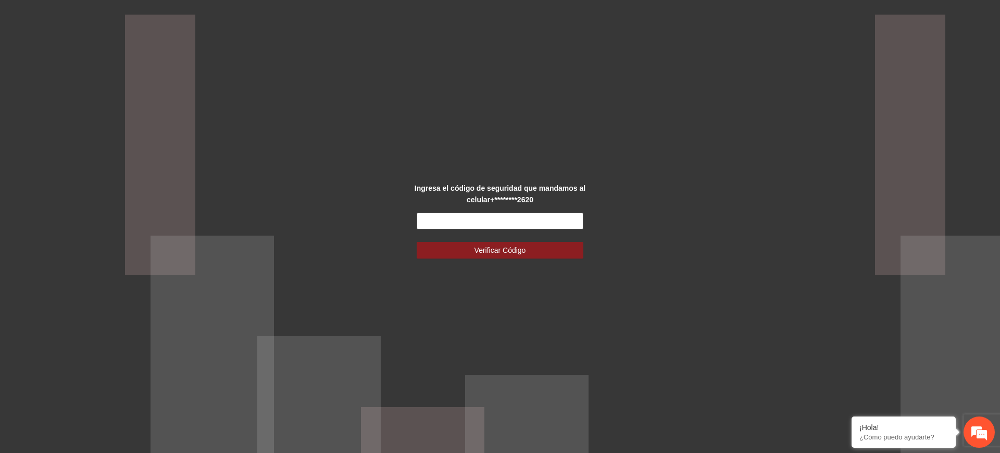
click at [578, 217] on input "text" at bounding box center [500, 221] width 167 height 17
type input "******"
click at [528, 250] on button "Verificar Código" at bounding box center [500, 250] width 167 height 17
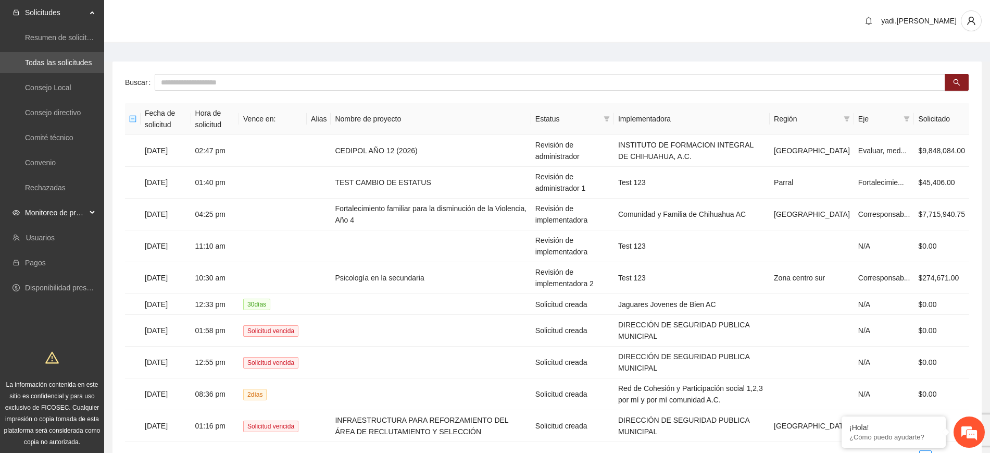
click at [60, 212] on span "Monitoreo de proyectos" at bounding box center [55, 212] width 61 height 21
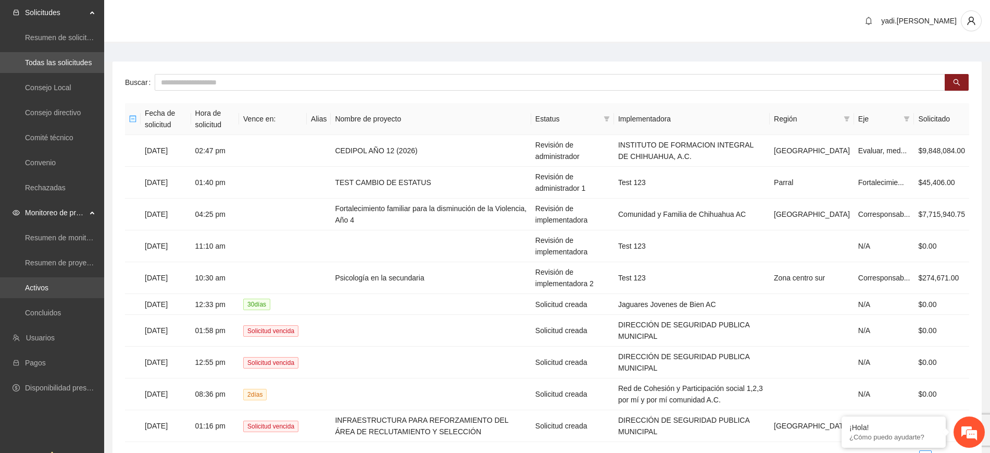
click at [37, 287] on link "Activos" at bounding box center [36, 287] width 23 height 8
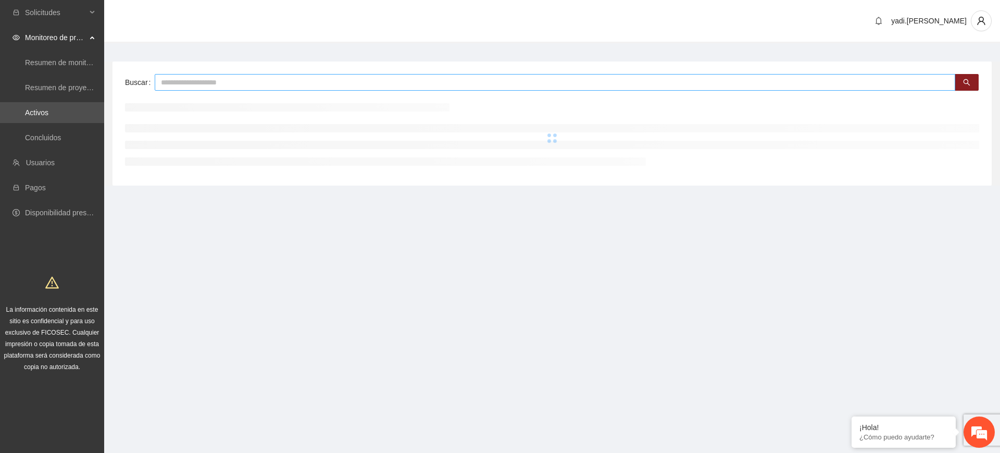
click at [177, 78] on input "text" at bounding box center [555, 82] width 801 height 17
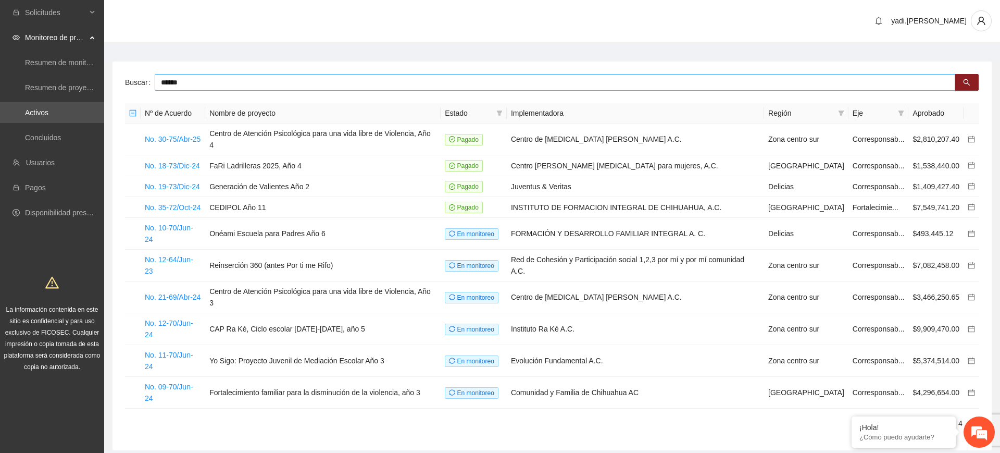
type input "******"
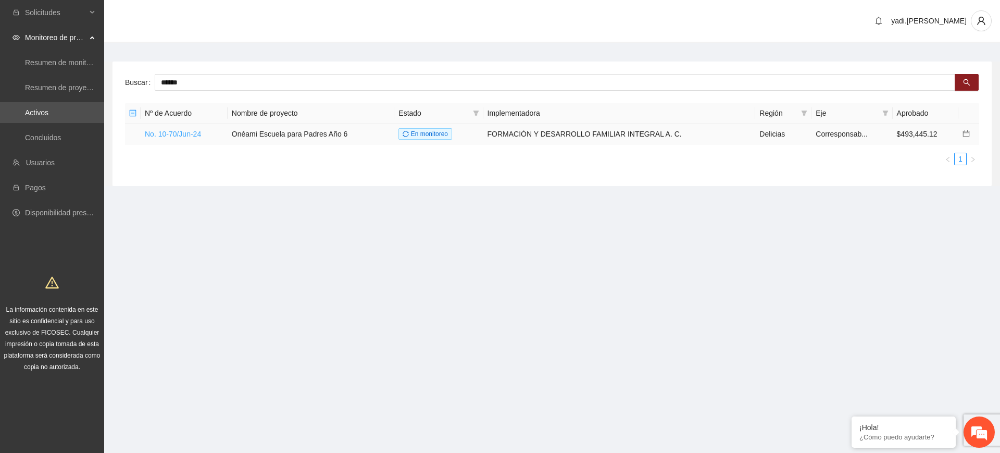
click at [194, 134] on link "No. 10-70/Jun-24" at bounding box center [173, 134] width 56 height 8
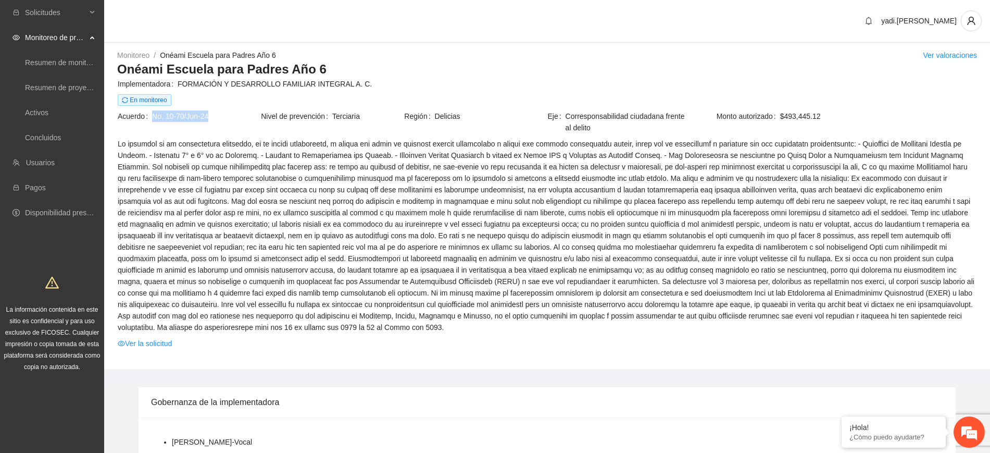
drag, startPoint x: 212, startPoint y: 115, endPoint x: 152, endPoint y: 117, distance: 60.0
click at [152, 117] on span "No. 10-70/Jun-24" at bounding box center [206, 115] width 108 height 11
copy span "No. 10-70/Jun-24"
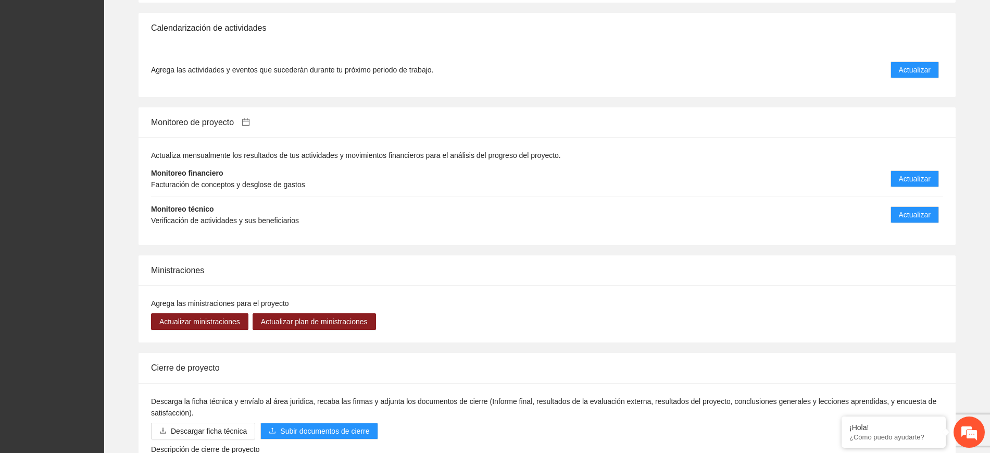
scroll to position [1102, 0]
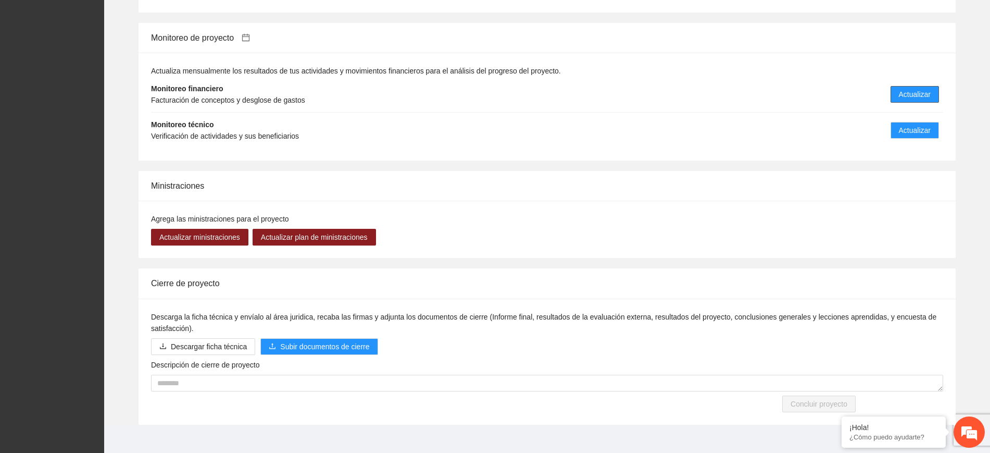
click at [921, 89] on span "Actualizar" at bounding box center [915, 94] width 32 height 11
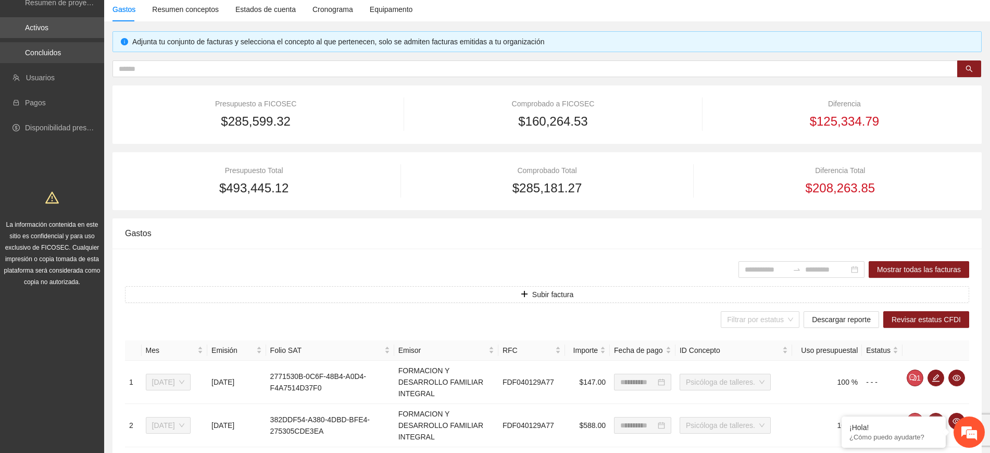
scroll to position [20, 0]
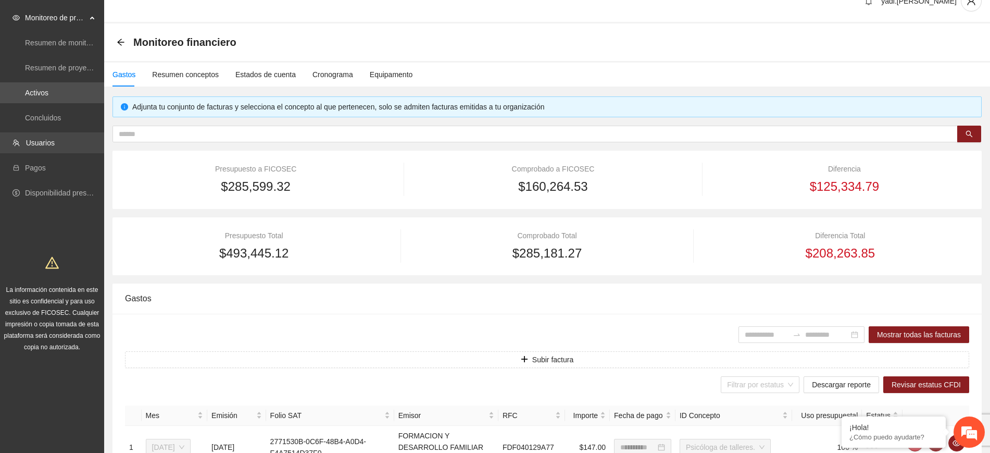
click at [46, 142] on link "Usuarios" at bounding box center [40, 143] width 29 height 8
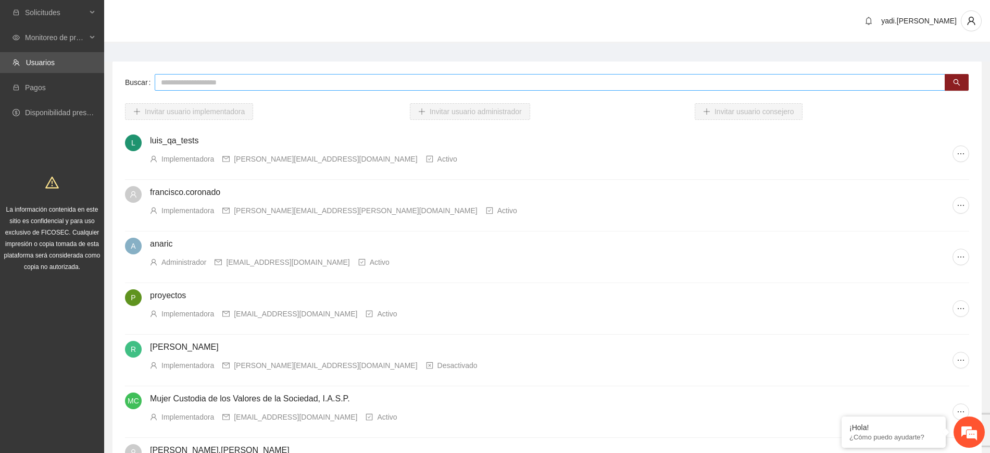
click at [247, 86] on input "text" at bounding box center [550, 82] width 791 height 17
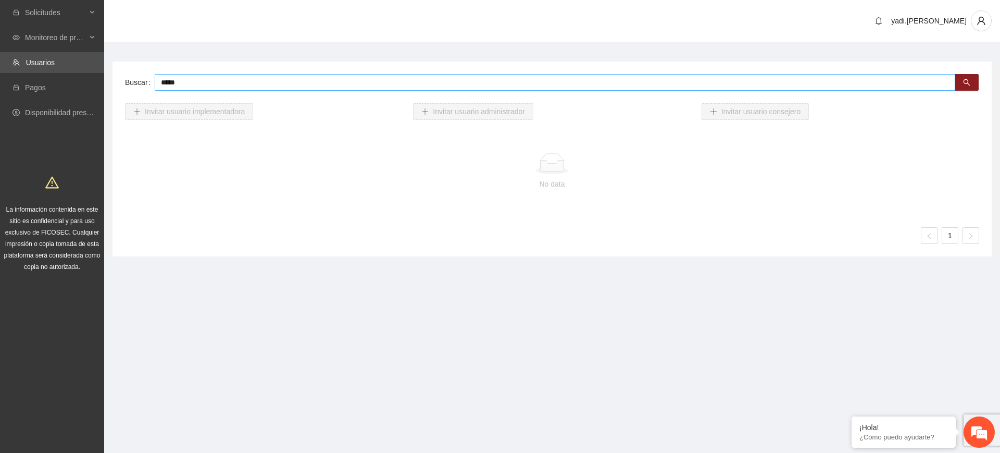
type input "*****"
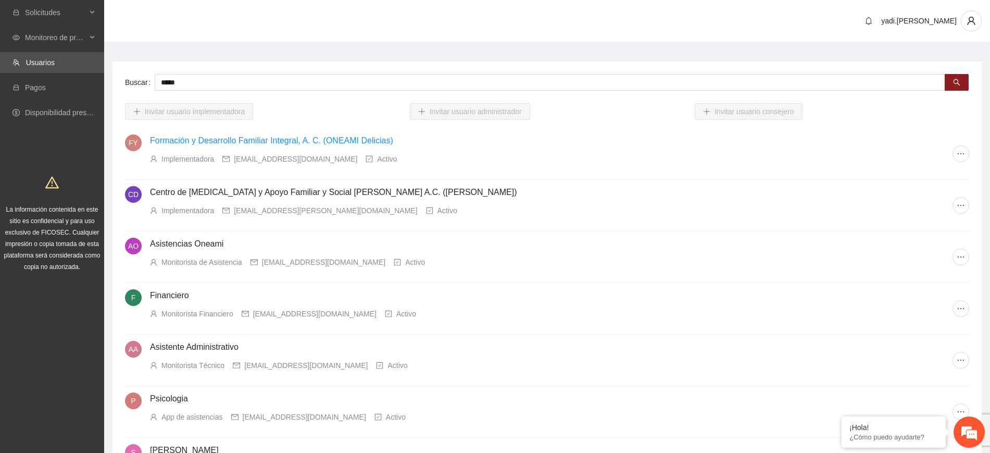
click at [327, 140] on link "Formación y Desarrollo Familiar Integral, A. C. (ONEAMI Delicias)" at bounding box center [271, 140] width 243 height 9
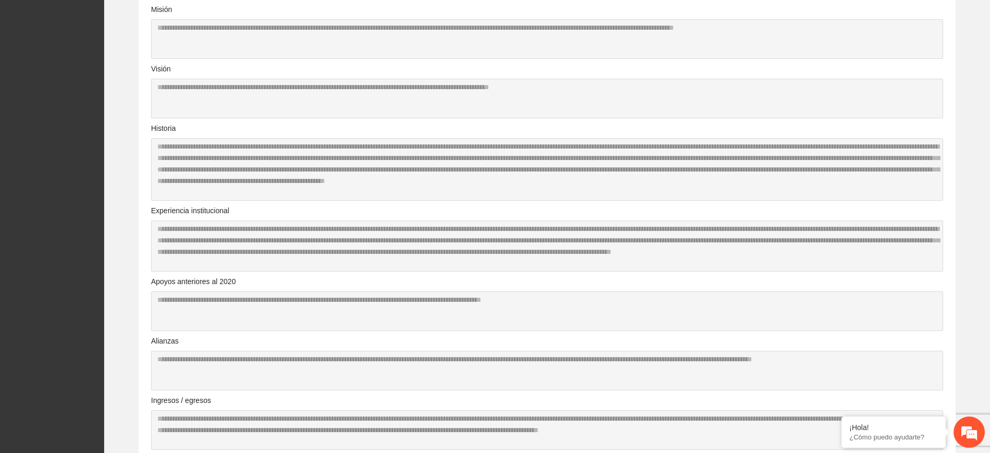
scroll to position [195, 0]
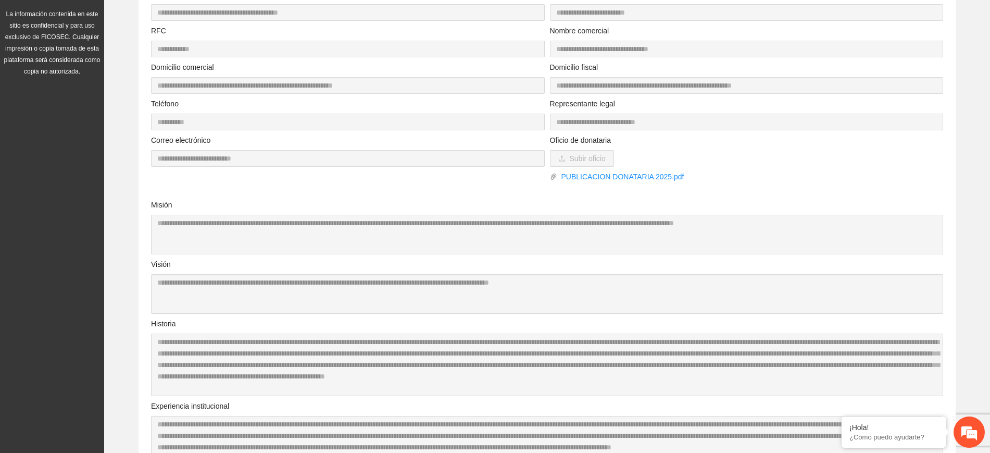
click at [522, 129] on div "**********" at bounding box center [547, 328] width 798 height 752
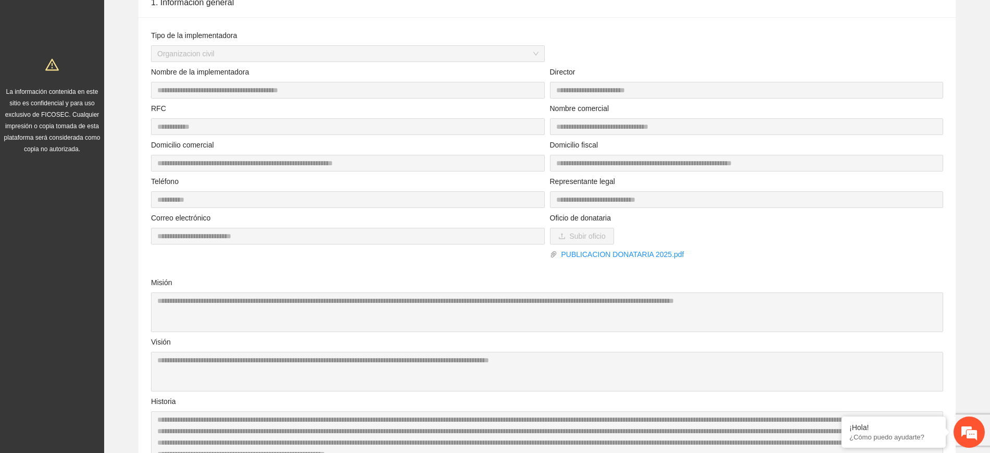
scroll to position [0, 0]
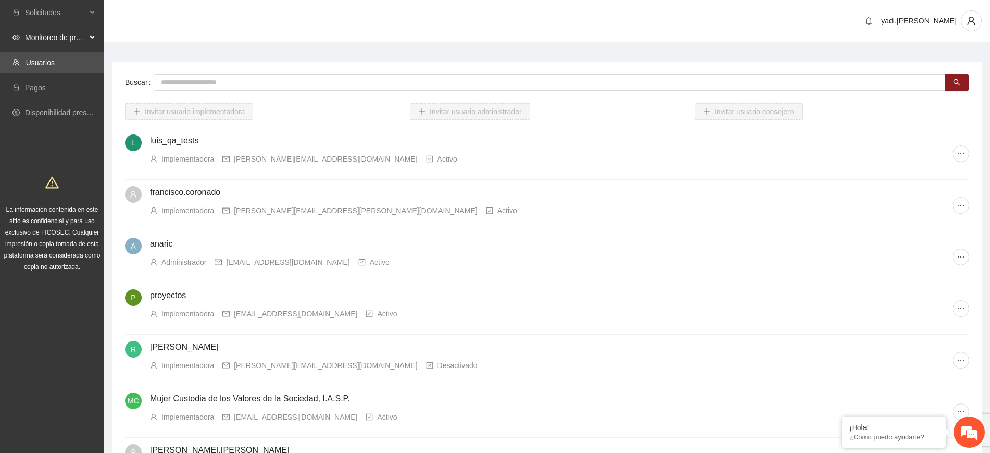
click at [46, 35] on span "Monitoreo de proyectos" at bounding box center [55, 37] width 61 height 21
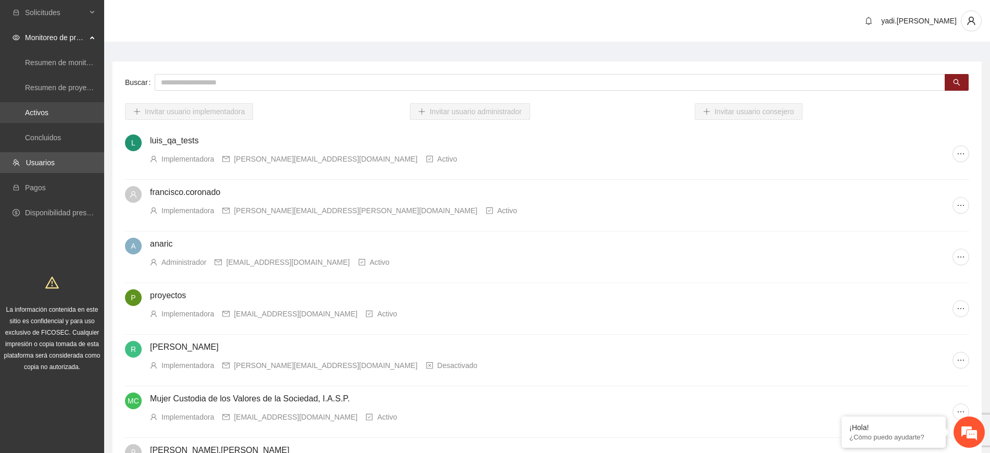
click at [43, 108] on link "Activos" at bounding box center [36, 112] width 23 height 8
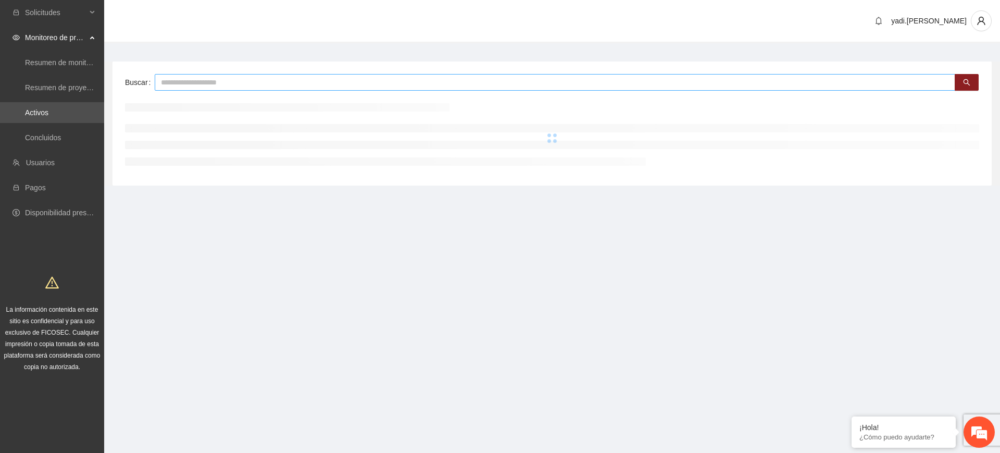
click at [219, 84] on input "text" at bounding box center [555, 82] width 801 height 17
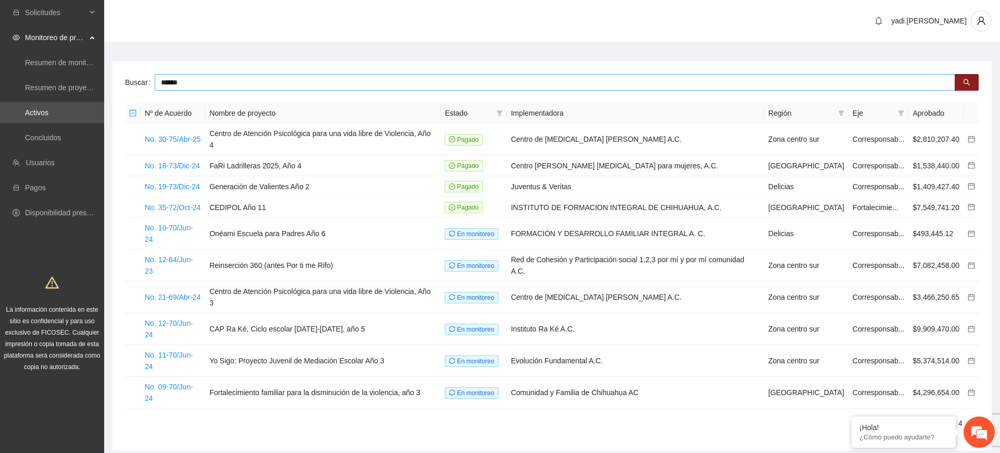
type input "******"
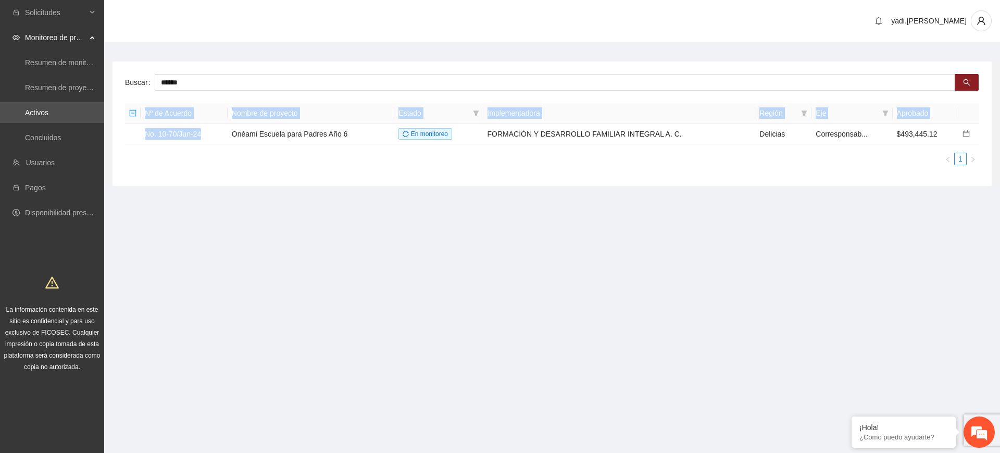
drag, startPoint x: 203, startPoint y: 131, endPoint x: 122, endPoint y: 126, distance: 80.9
click at [122, 126] on div "Buscar ****** Nº de Acuerdo Nombre de proyecto Estado Implementadora Región Eje…" at bounding box center [553, 123] width 880 height 125
click at [209, 140] on td "No. 10-70/Jun-24" at bounding box center [184, 133] width 87 height 21
drag, startPoint x: 209, startPoint y: 133, endPoint x: 141, endPoint y: 134, distance: 67.7
click at [141, 134] on td "No. 10-70/Jun-24" at bounding box center [184, 133] width 87 height 21
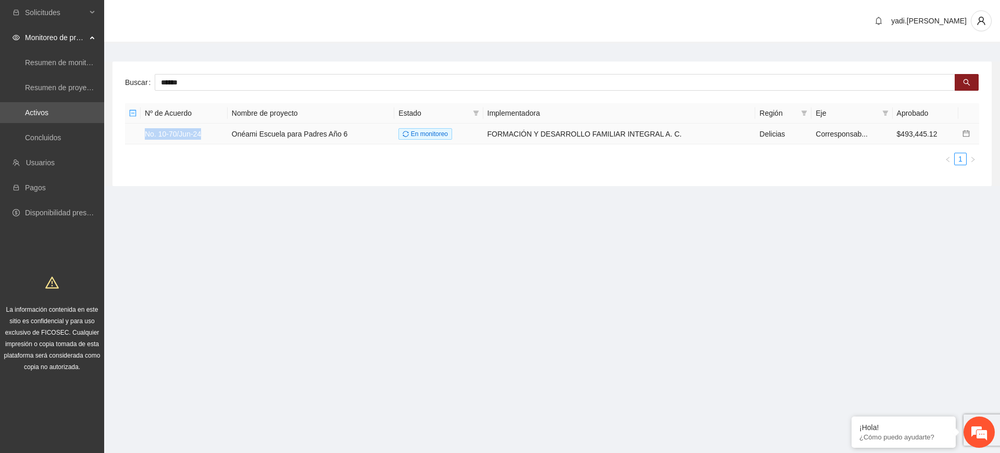
copy link "No. 10-70/Jun-24"
click at [184, 132] on link "No. 10-70/Jun-24" at bounding box center [173, 134] width 56 height 8
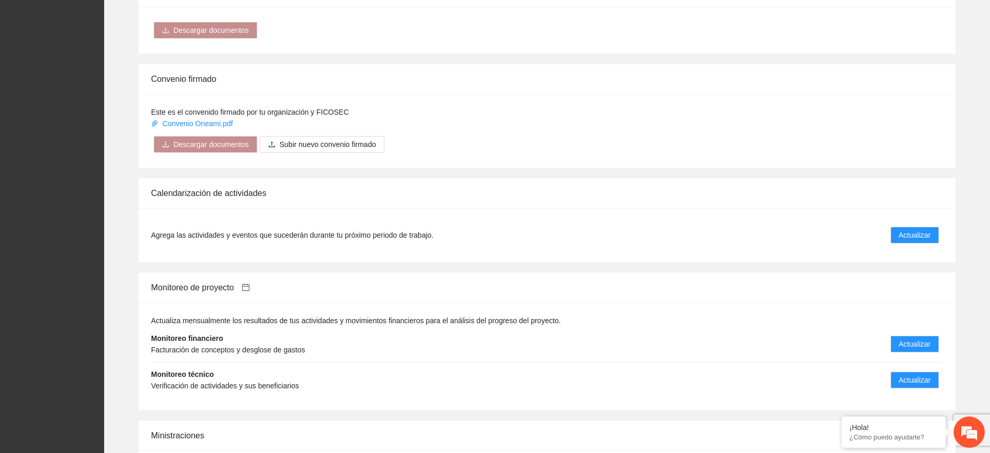
scroll to position [1042, 0]
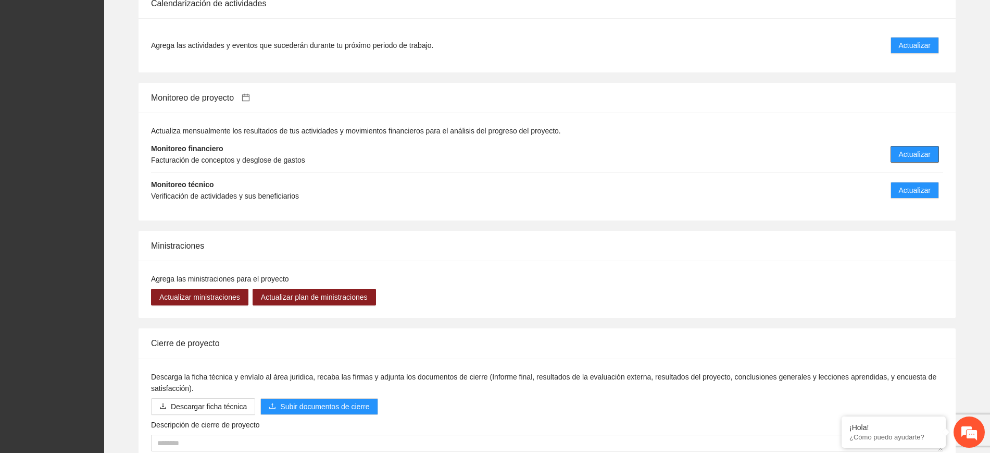
click at [919, 148] on span "Actualizar" at bounding box center [915, 153] width 32 height 11
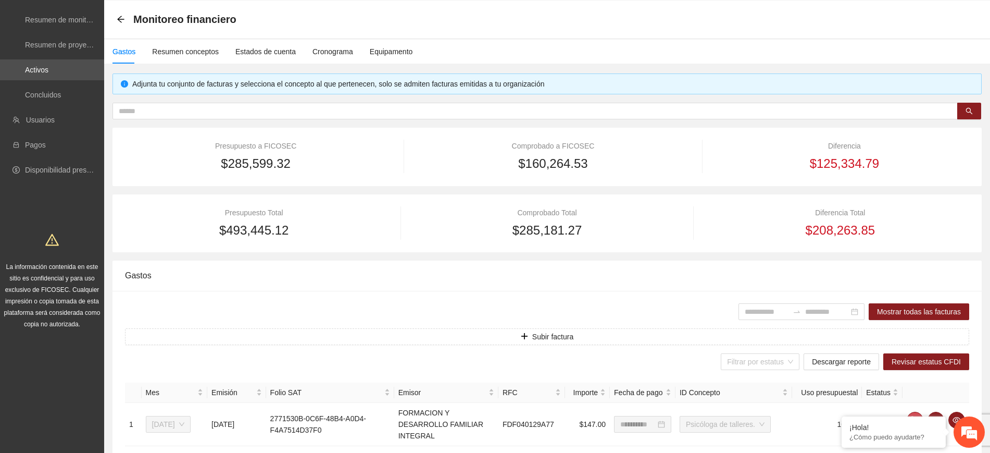
scroll to position [65, 0]
